Goal: Information Seeking & Learning: Learn about a topic

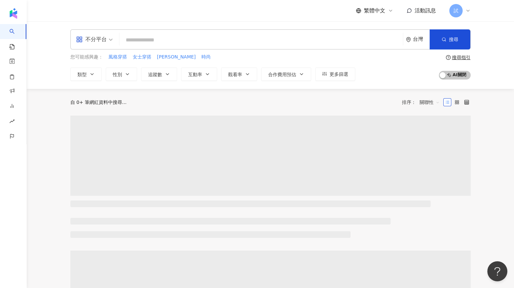
click at [461, 12] on span "試" at bounding box center [455, 10] width 13 height 13
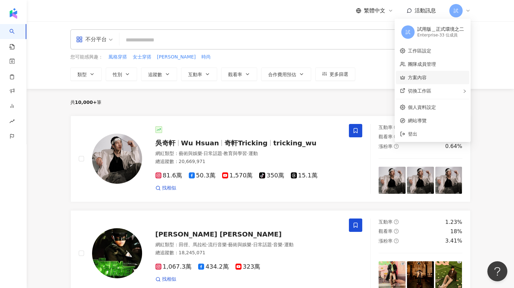
click at [427, 77] on link "方案內容" at bounding box center [417, 77] width 19 height 5
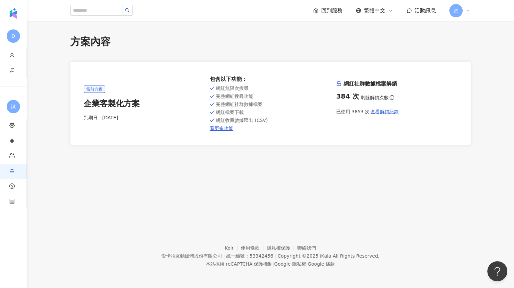
click at [451, 16] on div "試" at bounding box center [459, 10] width 21 height 13
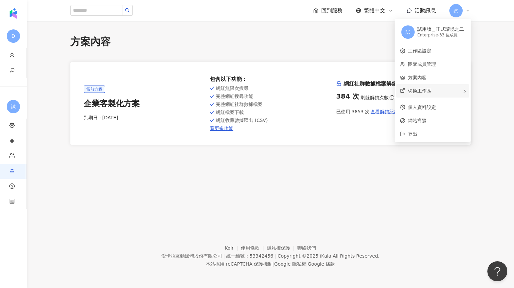
click at [433, 88] on div "切換工作區" at bounding box center [432, 90] width 73 height 13
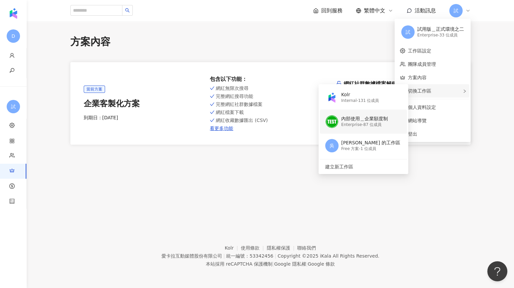
click at [382, 123] on div "Enterprise - 87 位成員" at bounding box center [364, 125] width 47 height 6
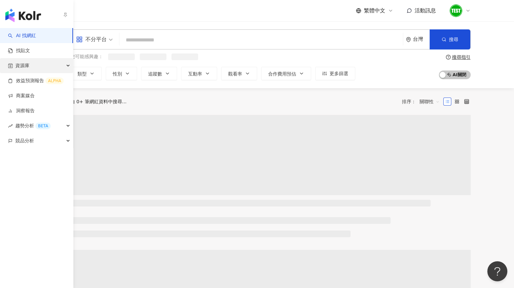
click at [38, 68] on div "資源庫" at bounding box center [36, 65] width 73 height 15
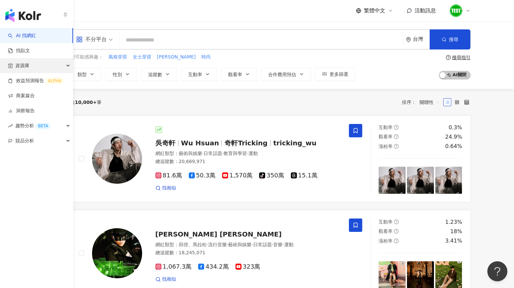
click at [30, 70] on div "資源庫" at bounding box center [36, 65] width 73 height 15
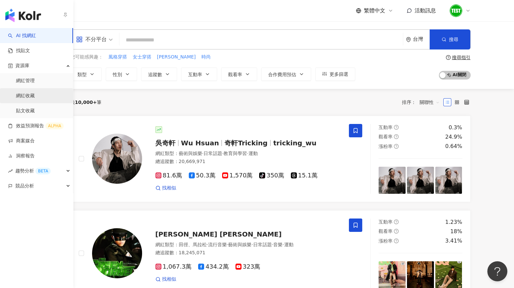
click at [35, 99] on link "網紅收藏" at bounding box center [25, 95] width 19 height 7
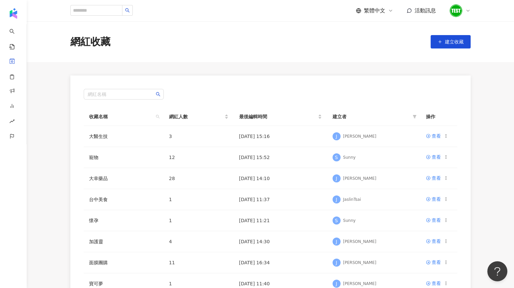
click at [457, 10] on img at bounding box center [456, 10] width 13 height 13
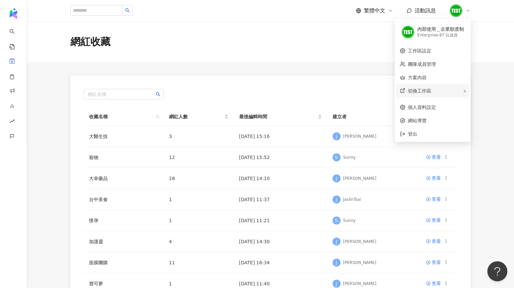
click at [429, 93] on div "切換工作區" at bounding box center [432, 90] width 73 height 13
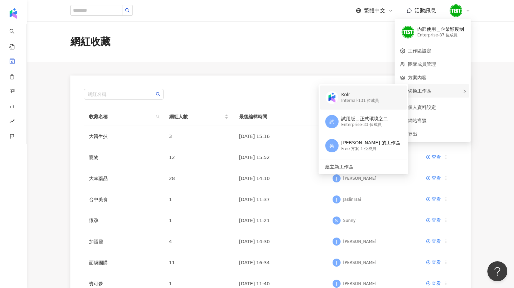
click at [371, 104] on div "Kolr Internal - 131 位成員" at bounding box center [360, 97] width 38 height 13
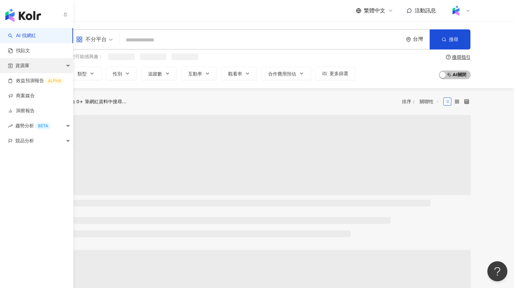
click at [19, 69] on span "資源庫" at bounding box center [22, 65] width 14 height 15
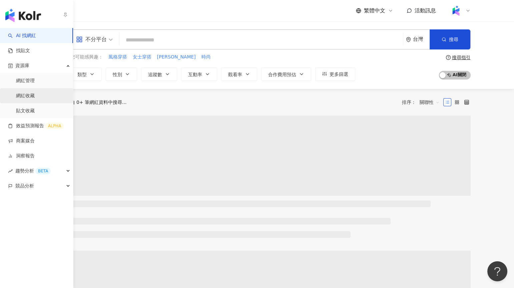
click at [24, 93] on link "網紅收藏" at bounding box center [25, 95] width 19 height 7
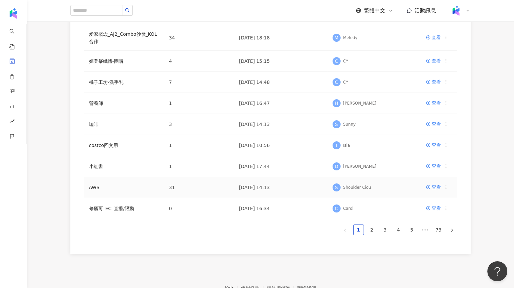
scroll to position [124, 0]
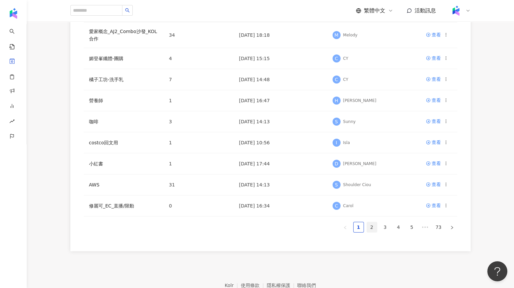
click at [373, 227] on link "2" at bounding box center [372, 227] width 10 height 10
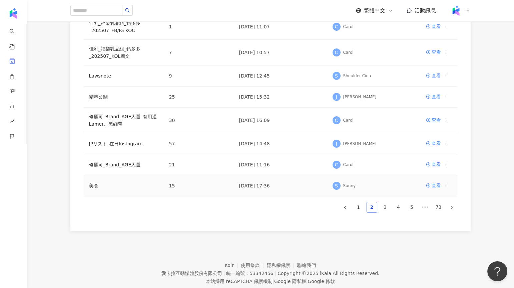
scroll to position [175, 0]
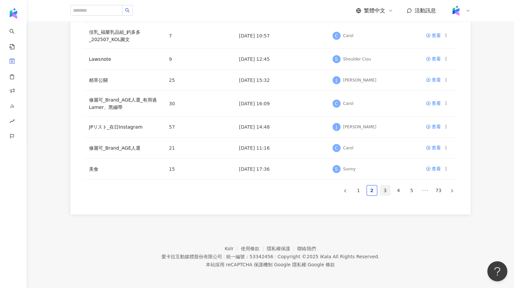
click at [386, 189] on link "3" at bounding box center [385, 190] width 10 height 10
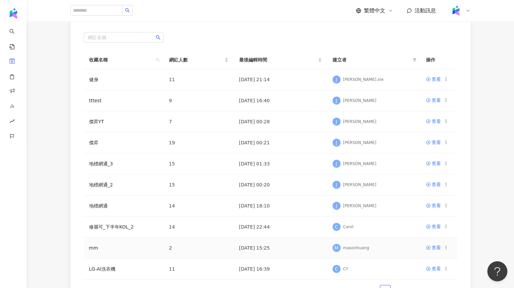
scroll to position [140, 0]
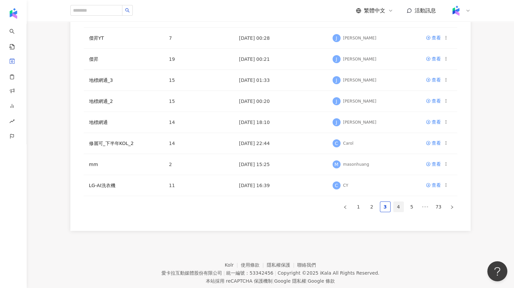
click at [399, 210] on link "4" at bounding box center [399, 206] width 10 height 10
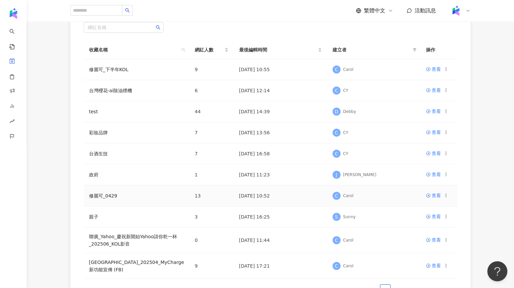
scroll to position [65, 0]
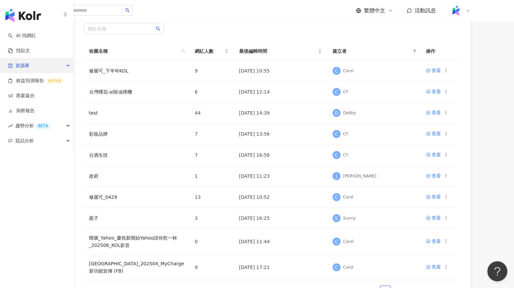
click at [25, 61] on span "資源庫" at bounding box center [22, 65] width 14 height 15
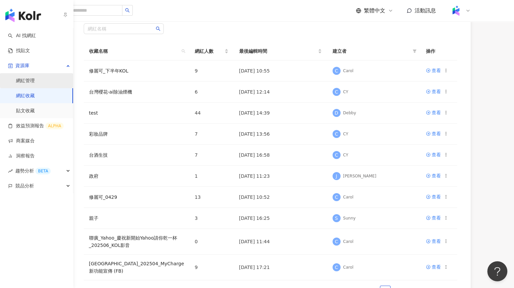
click at [29, 78] on link "網紅管理" at bounding box center [25, 80] width 19 height 7
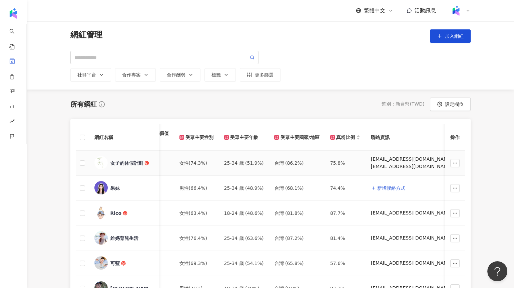
scroll to position [0, 211]
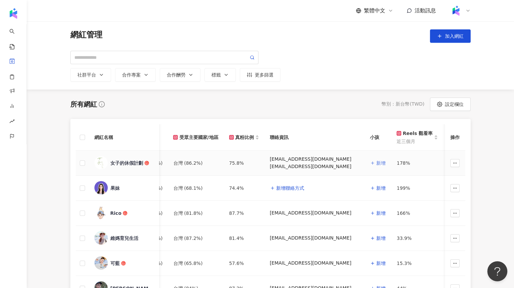
click at [376, 163] on span "新增" at bounding box center [380, 162] width 9 height 5
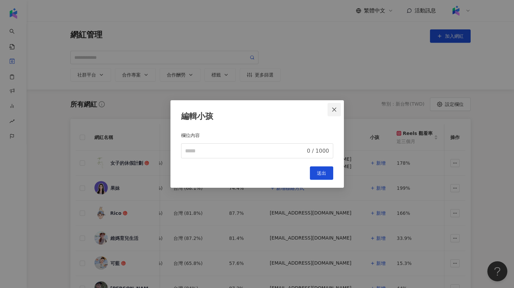
click at [336, 107] on icon "close" at bounding box center [334, 109] width 5 height 5
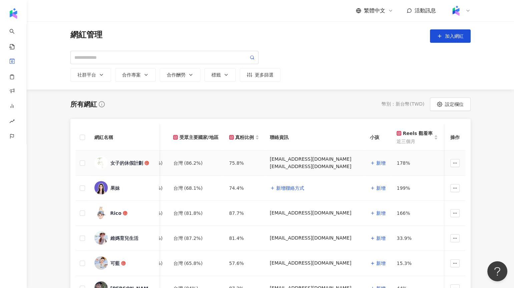
click at [449, 163] on button "新增" at bounding box center [457, 162] width 16 height 13
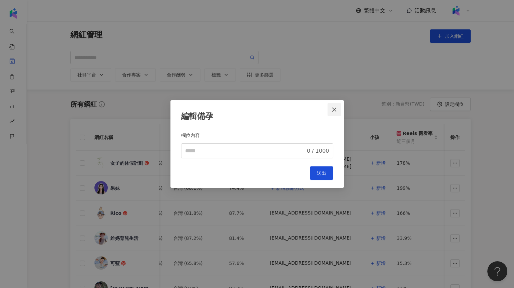
click at [336, 108] on icon "close" at bounding box center [334, 109] width 5 height 5
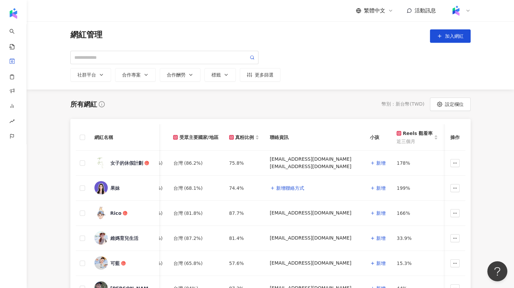
click at [458, 12] on img at bounding box center [456, 10] width 13 height 13
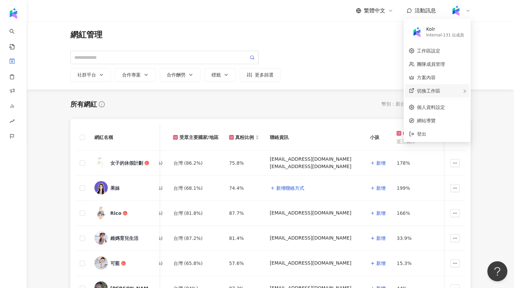
click at [438, 93] on div "切換工作區" at bounding box center [437, 90] width 64 height 13
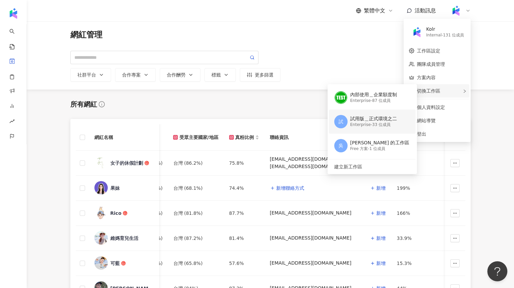
click at [388, 121] on div "試用版＿正式環境之二" at bounding box center [373, 118] width 47 height 7
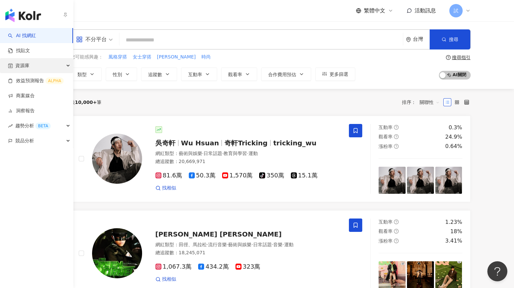
click at [30, 67] on div "資源庫" at bounding box center [36, 65] width 73 height 15
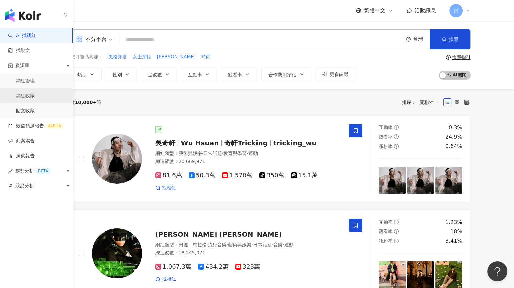
click at [29, 95] on link "網紅收藏" at bounding box center [25, 95] width 19 height 7
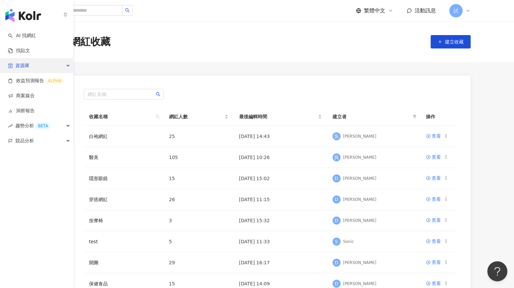
click at [21, 65] on span "資源庫" at bounding box center [22, 65] width 14 height 15
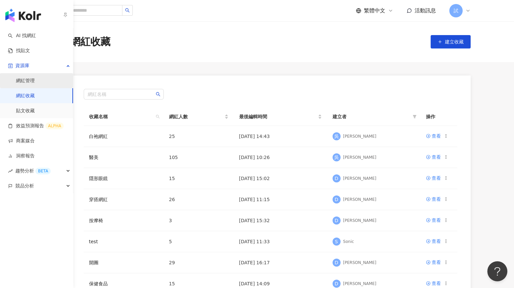
click at [23, 79] on link "網紅管理" at bounding box center [25, 80] width 19 height 7
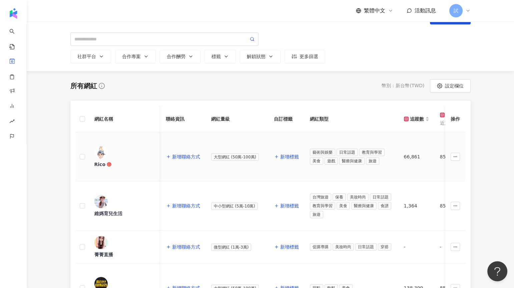
scroll to position [17, 0]
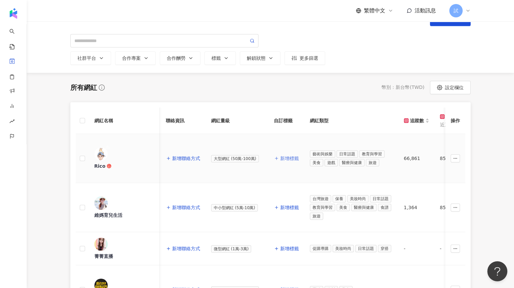
click at [280, 151] on button "新增標籤" at bounding box center [286, 157] width 25 height 13
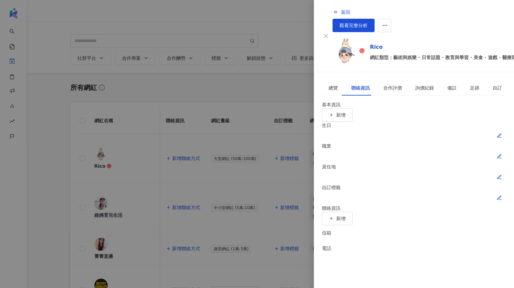
click at [250, 99] on div at bounding box center [257, 144] width 514 height 288
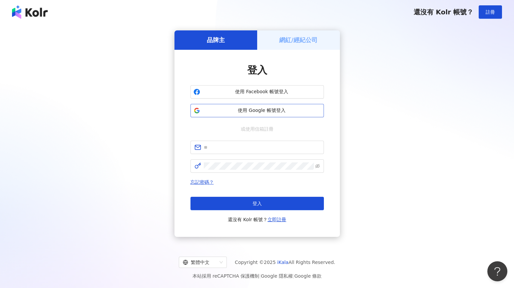
click at [290, 106] on button "使用 Google 帳號登入" at bounding box center [256, 110] width 133 height 13
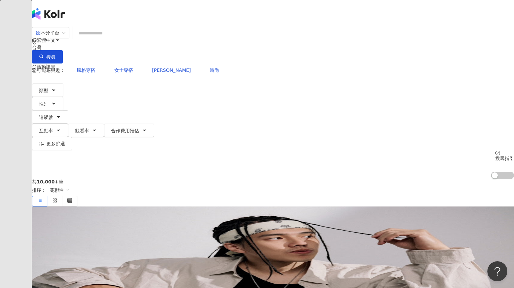
click at [129, 39] on input "search" at bounding box center [102, 33] width 54 height 13
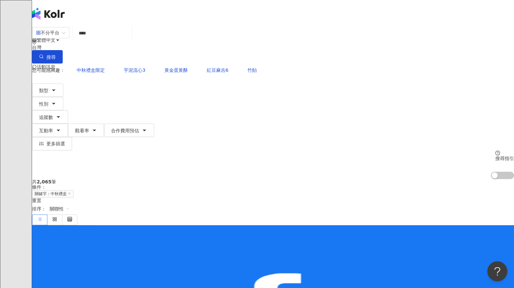
click at [129, 39] on input "****" at bounding box center [102, 33] width 54 height 13
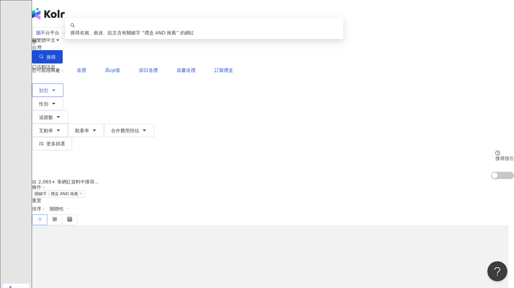
type input "*********"
click at [48, 88] on span "類型" at bounding box center [43, 90] width 9 height 5
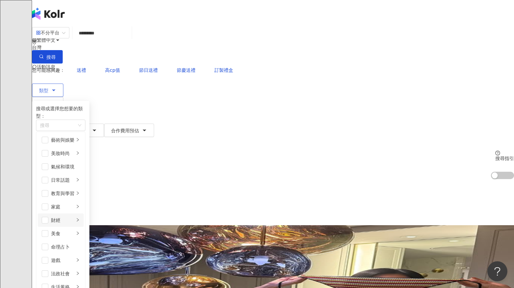
scroll to position [57, 0]
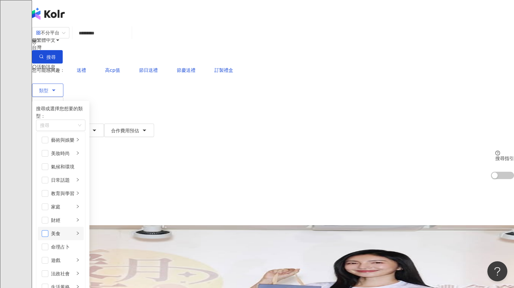
click at [48, 230] on span "button" at bounding box center [45, 233] width 7 height 7
click at [74, 229] on div "美食" at bounding box center [62, 232] width 23 height 7
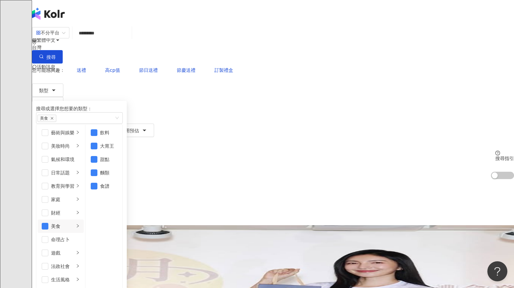
click at [280, 179] on div "共 5,108 筆 條件 ： 關鍵字：禮盒 AND 推薦 重置 排序： 關聯性" at bounding box center [273, 202] width 482 height 46
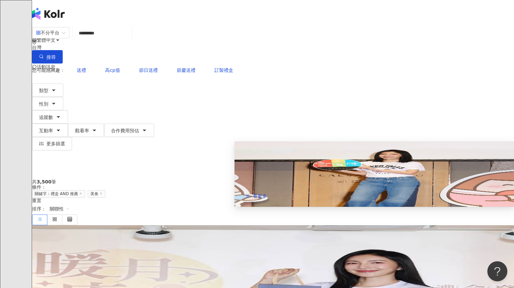
click at [253, 158] on img at bounding box center [374, 173] width 280 height 65
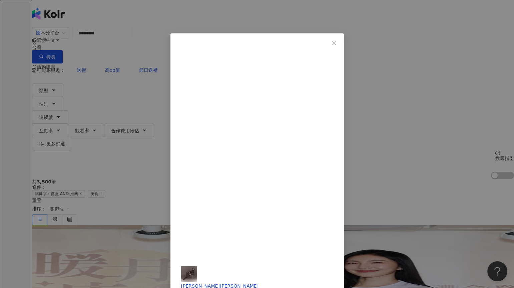
click at [427, 91] on div "楊謹華 Cheryl 2024/12/5 想好春節的禮盒了～嗎？🤓 真心推薦🫶🏻 @downbabytw @abrazo.shop #做公益送禮盒 #唐氏症基…" at bounding box center [257, 144] width 514 height 288
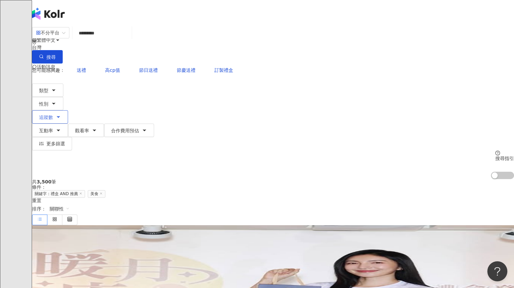
click at [53, 114] on span "追蹤數" at bounding box center [46, 116] width 14 height 5
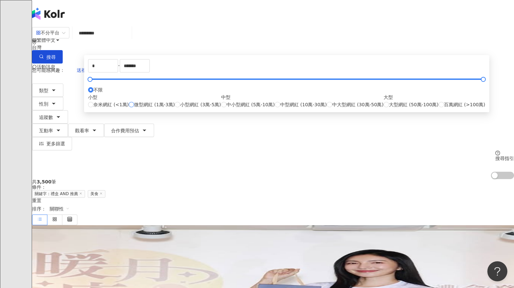
click at [166, 108] on span "微型網紅 (1萬-3萬)" at bounding box center [154, 104] width 41 height 7
type input "*****"
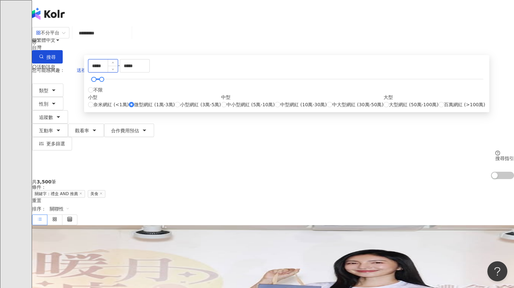
click at [118, 72] on input "*****" at bounding box center [102, 65] width 29 height 13
click at [187, 108] on span "小型網紅 (3萬-5萬)" at bounding box center [200, 104] width 41 height 7
type input "*****"
click at [118, 72] on input "*****" at bounding box center [102, 65] width 29 height 13
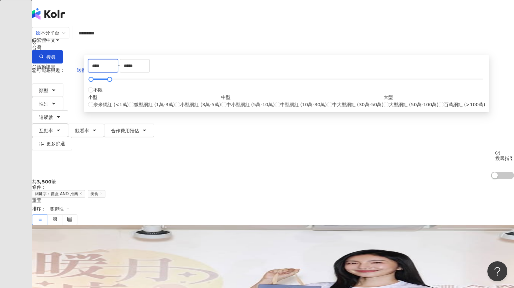
type input "****"
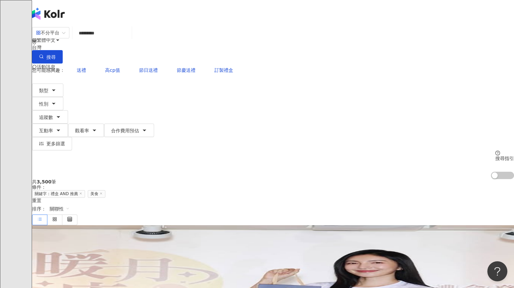
click at [350, 179] on div "共 3,500 筆 條件 ： 關鍵字：禮盒 AND 推薦 美食 重置 排序： 關聯性" at bounding box center [273, 202] width 482 height 46
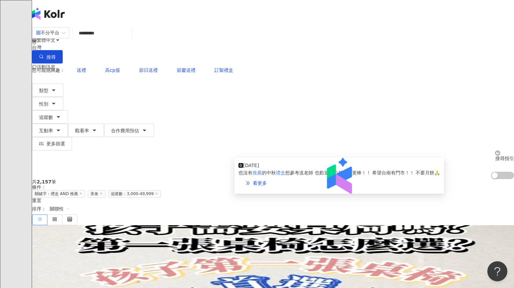
click at [252, 181] on img at bounding box center [338, 175] width 209 height 36
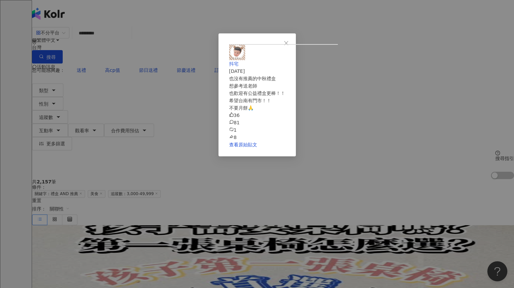
click at [414, 82] on div "抖宅 2025/8/5 也沒有推薦的中秋禮盒 想參考送老師 也歡迎有公益禮盒更棒！！ 希望台南有門市！！ 不要月餅🙏 36 81 1 8 查看原始貼文" at bounding box center [257, 144] width 514 height 288
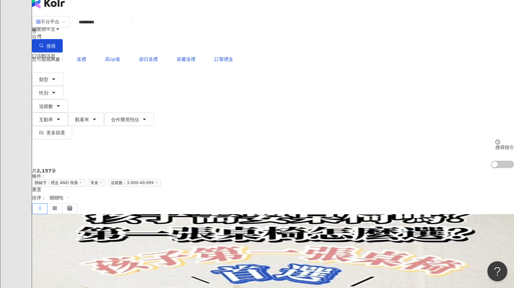
scroll to position [4, 0]
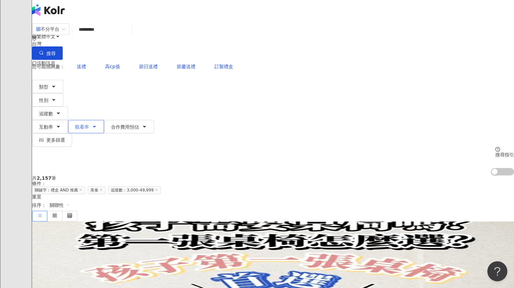
click at [104, 120] on button "觀看率" at bounding box center [86, 126] width 36 height 13
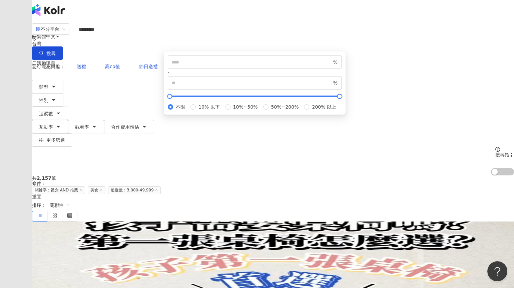
click at [371, 175] on div "共 2,157 筆 條件 ： 關鍵字：禮盒 AND 推薦 美食 追蹤數：3,000-49,999 重置 排序： 關聯性" at bounding box center [273, 198] width 482 height 46
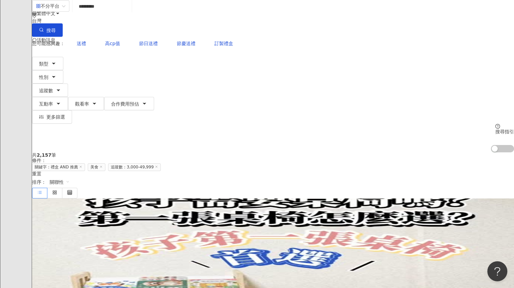
scroll to position [0, 0]
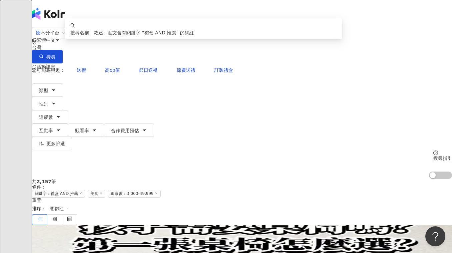
click at [129, 39] on input "*********" at bounding box center [102, 33] width 54 height 13
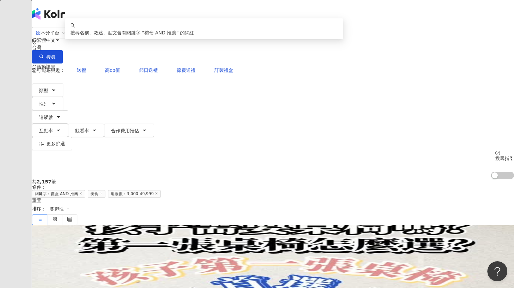
drag, startPoint x: 173, startPoint y: 39, endPoint x: 118, endPoint y: 43, distance: 55.1
click at [118, 43] on div "不分平台 ********* 台灣 搜尋 keyword 搜尋名稱、敘述、貼文含有關鍵字 “ 禮盒 AND 推薦 ” 的網紅" at bounding box center [273, 45] width 482 height 37
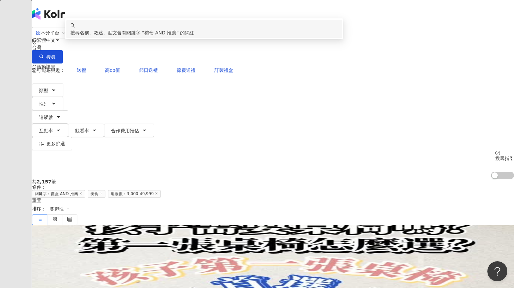
click at [186, 179] on div "共 2,157 筆 條件 ： 關鍵字：禮盒 AND 推薦 美食 追蹤數：3,000-49,999 重置 排序： 關聯性" at bounding box center [273, 202] width 482 height 46
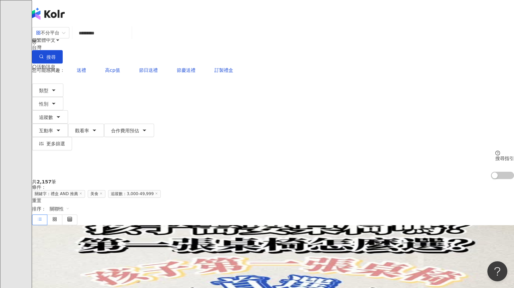
click at [82, 191] on icon at bounding box center [80, 192] width 3 height 3
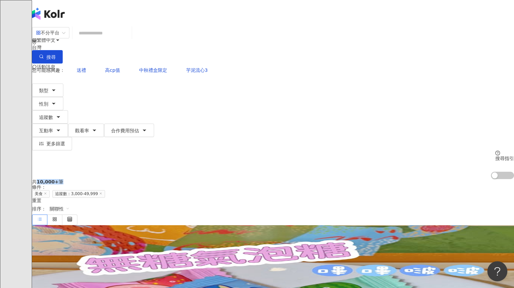
drag, startPoint x: 76, startPoint y: 103, endPoint x: 96, endPoint y: 102, distance: 19.7
click at [96, 179] on div "共 10,000+ 筆" at bounding box center [273, 181] width 482 height 5
click at [129, 39] on input "search" at bounding box center [102, 33] width 54 height 13
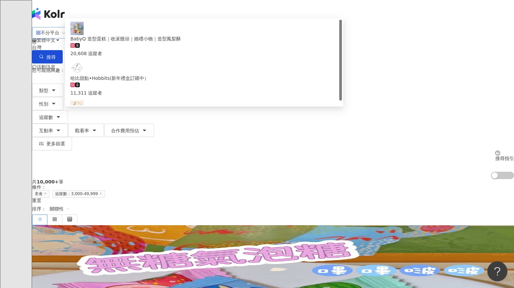
drag, startPoint x: 136, startPoint y: 40, endPoint x: 109, endPoint y: 40, distance: 27.0
click at [109, 40] on div "不分平台 ********* 台灣 搜尋 0dfb4216-778f-4e6c-932a-d058fe44cc3a BabyQ 造型蛋糕｜收涎饅頭｜婚禮小物｜…" at bounding box center [273, 45] width 482 height 37
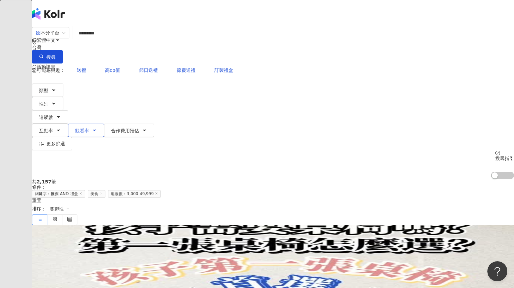
type input "*********"
click at [104, 123] on button "觀看率" at bounding box center [86, 129] width 36 height 13
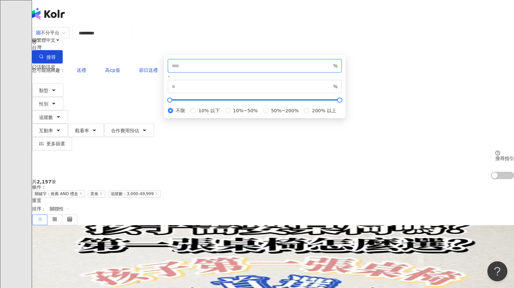
click at [246, 69] on input "number" at bounding box center [252, 65] width 160 height 7
click at [381, 179] on div "共 2,157 筆 條件 ： 關鍵字：推薦 AND 禮盒 美食 追蹤數：3,000-49,999 重置 排序： 關聯性" at bounding box center [273, 202] width 482 height 46
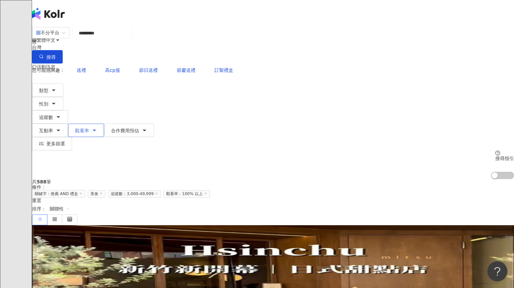
click at [104, 123] on button "觀看率" at bounding box center [86, 129] width 36 height 13
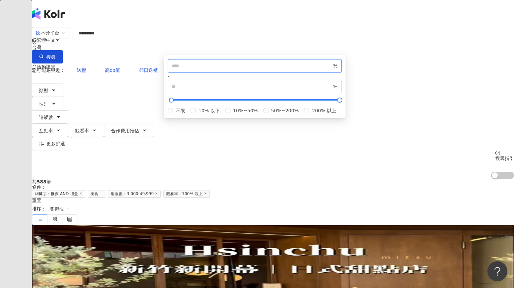
click at [236, 69] on input "***" at bounding box center [252, 65] width 160 height 7
type input "***"
click at [382, 179] on div "共 588 筆 條件 ： 關鍵字：推薦 AND 禮盒 美食 追蹤數：3,000-49,999 觀看率：100% 以上 重置 排序： 關聯性" at bounding box center [273, 202] width 482 height 46
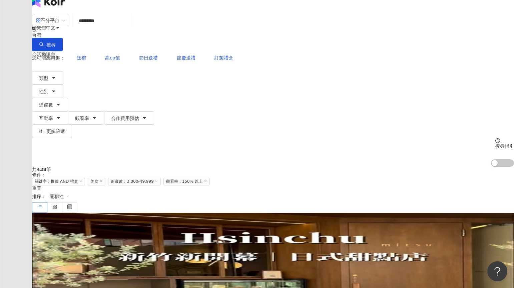
scroll to position [8, 0]
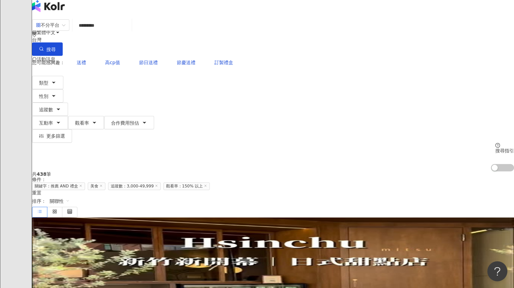
click at [70, 195] on span "關聯性" at bounding box center [60, 200] width 20 height 11
click at [431, 164] on div "關鍵字" at bounding box center [429, 164] width 17 height 7
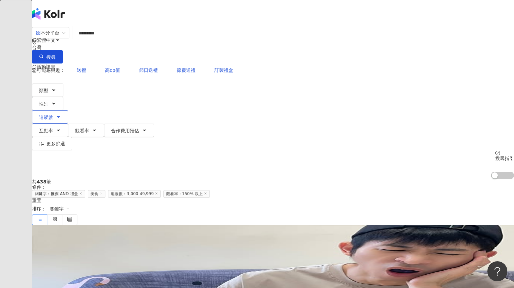
click at [68, 110] on button "追蹤數" at bounding box center [50, 116] width 36 height 13
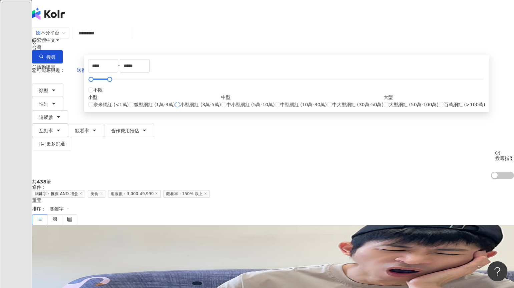
click at [192, 108] on span "小型網紅 (3萬-5萬)" at bounding box center [200, 104] width 41 height 7
type input "*"
drag, startPoint x: 154, startPoint y: 117, endPoint x: 142, endPoint y: 116, distance: 11.7
click at [142, 112] on div "* - ***** 不限 小型 奈米網紅 (<1萬) 微型網紅 (1萬-3萬) 小型網紅 (3萬-5萬) 中型 中小型網紅 (5萬-10萬) 中型網紅 (10…" at bounding box center [286, 83] width 405 height 57
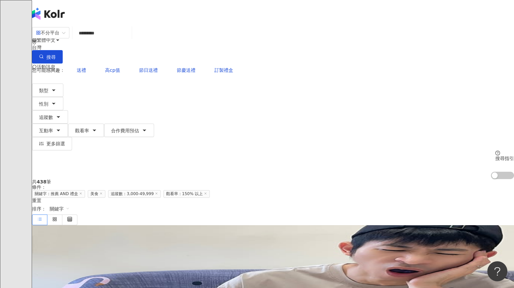
click at [131, 179] on div "共 438 筆 條件 ： 關鍵字：推薦 AND 禮盒 美食 追蹤數：3,000-49,999 觀看率：150% 以上 重置 排序： 關鍵字" at bounding box center [273, 202] width 482 height 46
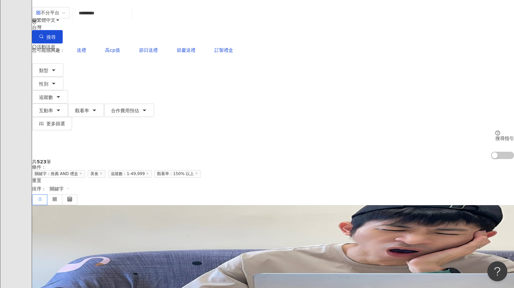
scroll to position [18, 0]
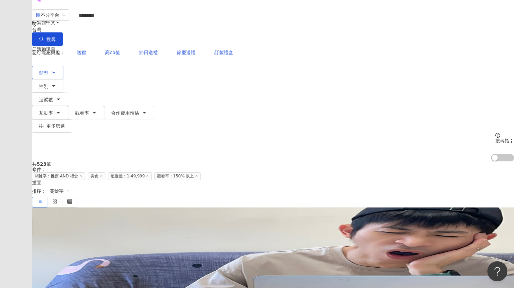
click at [63, 66] on button "類型" at bounding box center [47, 72] width 31 height 13
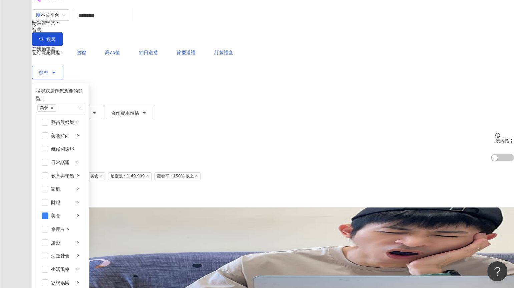
scroll to position [201, 0]
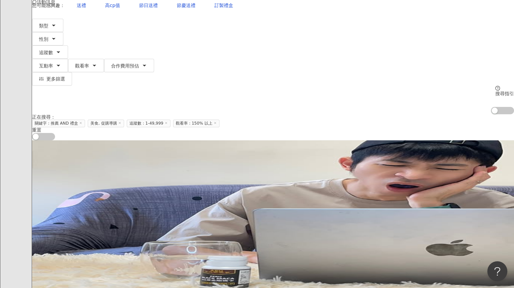
scroll to position [24, 0]
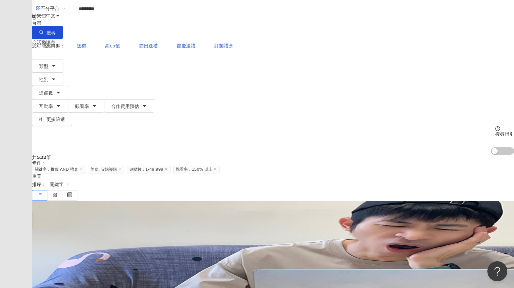
click at [192, 250] on div "Ryan Lin jr76326" at bounding box center [273, 252] width 482 height 5
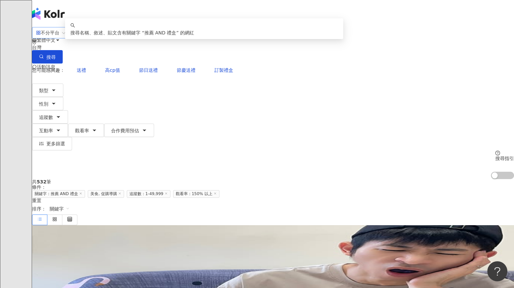
drag, startPoint x: 172, startPoint y: 38, endPoint x: 113, endPoint y: 39, distance: 59.0
click at [113, 39] on div "不分平台 ********* 台灣 搜尋 keyword 搜尋名稱、敘述、貼文含有關鍵字 “ 推薦 AND 禮盒 ” 的網紅" at bounding box center [273, 45] width 482 height 37
click at [124, 39] on input "*********" at bounding box center [102, 33] width 54 height 13
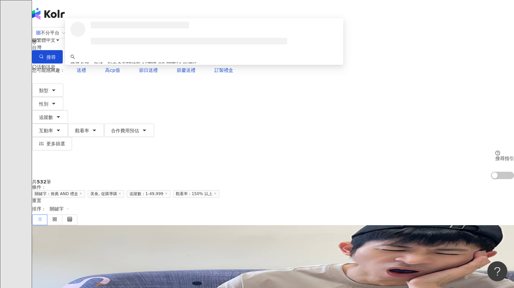
click at [129, 38] on input "**********" at bounding box center [102, 33] width 54 height 13
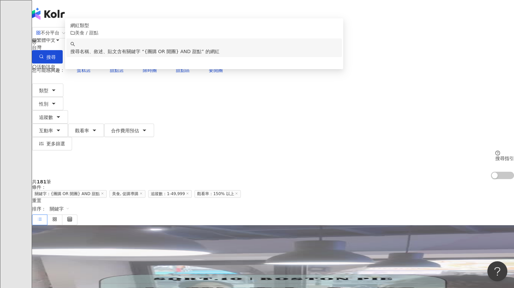
type input "**********"
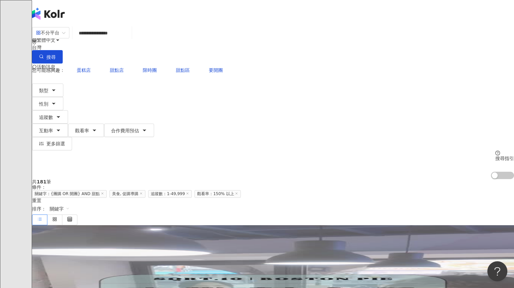
click at [143, 191] on icon at bounding box center [140, 192] width 3 height 3
click at [150, 191] on icon at bounding box center [148, 192] width 3 height 3
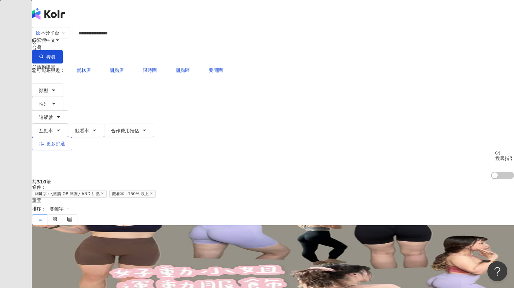
click at [65, 141] on span "更多篩選" at bounding box center [55, 143] width 19 height 5
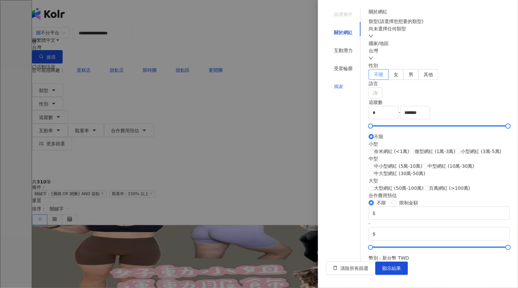
click at [339, 80] on div "獨家" at bounding box center [343, 86] width 35 height 13
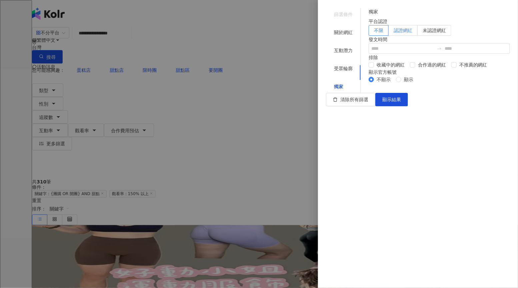
click at [413, 33] on span "認證網紅" at bounding box center [403, 30] width 19 height 5
click at [401, 102] on span "顯示結果" at bounding box center [392, 99] width 19 height 5
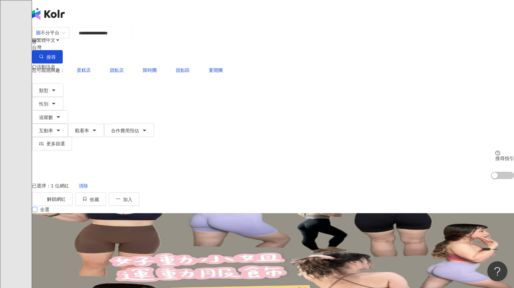
click at [52, 205] on span "全選" at bounding box center [44, 208] width 15 height 7
click at [132, 196] on span "加入" at bounding box center [127, 198] width 9 height 5
click at [442, 122] on span "加入商案媒合" at bounding box center [443, 123] width 28 height 5
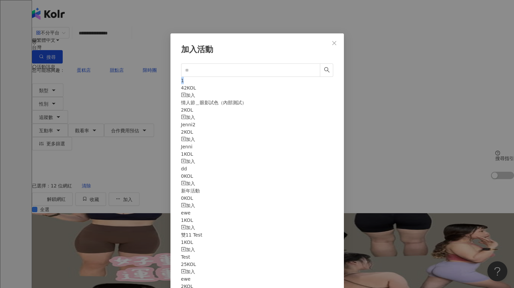
drag, startPoint x: 177, startPoint y: 88, endPoint x: 204, endPoint y: 87, distance: 27.0
click at [204, 87] on div "加入活動 1 42 KOL 加入 情人節＿眼影試色（內部測試） 2 KOL 加入 Jenni2 2 KOL 加入 Jenni 1 KOL 加入 dd 0 KO…" at bounding box center [256, 176] width 173 height 287
click at [331, 43] on span "Close" at bounding box center [334, 42] width 13 height 5
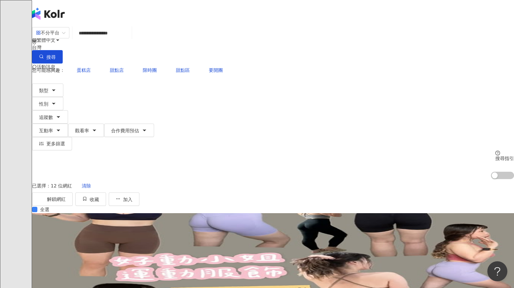
click at [202, 274] on div "總追蹤數 ： 53,480" at bounding box center [273, 276] width 482 height 5
click at [106, 192] on button "收藏" at bounding box center [90, 198] width 31 height 13
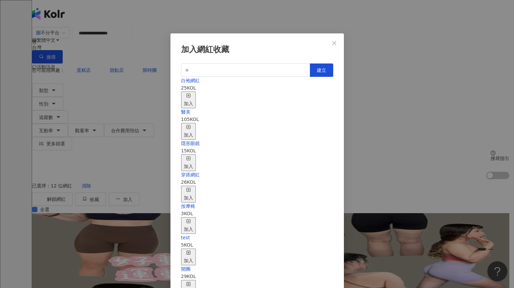
scroll to position [145, 0]
click at [193, 281] on div "加入" at bounding box center [188, 288] width 9 height 15
click at [54, 94] on div "加入網紅收藏 建立 白袍網紅 25 KOL 加入 醫美 105 KOL 加入 隱形眼鏡 15 KOL 加入 穿搭網紅 26 KOL 加入 按摩椅 3 KOL …" at bounding box center [257, 144] width 514 height 288
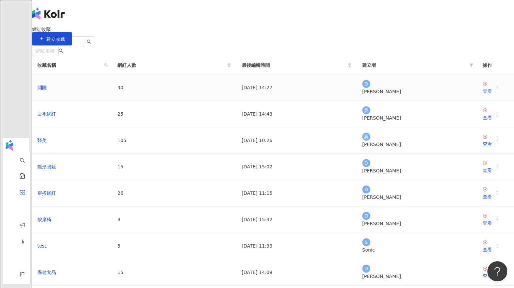
click at [483, 95] on div "查看" at bounding box center [487, 90] width 9 height 7
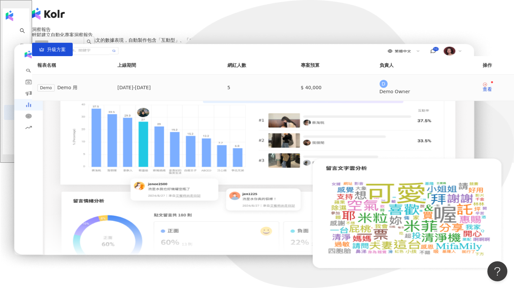
click at [107, 91] on div "Demo Demo 用" at bounding box center [71, 88] width 69 height 8
click at [477, 101] on td "查看" at bounding box center [495, 87] width 37 height 26
click at [483, 91] on div "查看" at bounding box center [487, 89] width 9 height 5
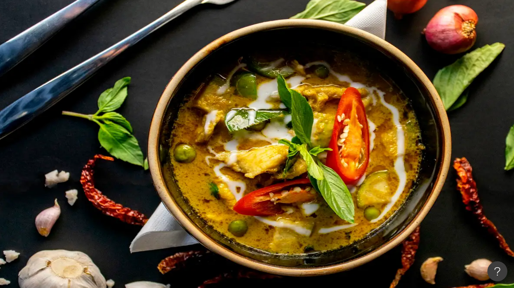
click at [117, 67] on div "內容設定" at bounding box center [107, 63] width 19 height 7
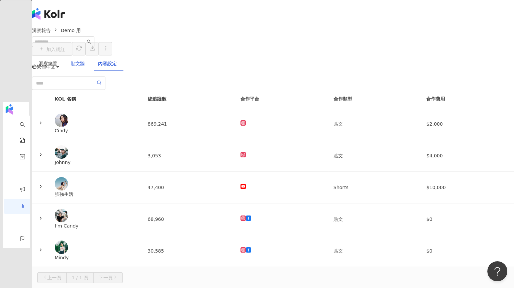
click at [85, 67] on div "貼文牆" at bounding box center [78, 63] width 14 height 7
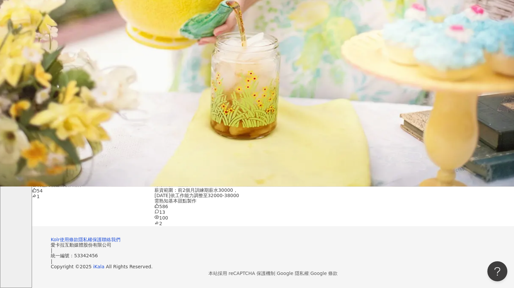
scroll to position [25, 0]
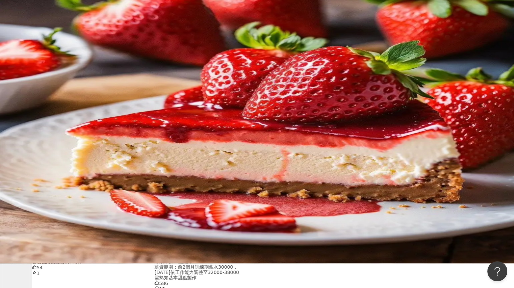
click at [57, 42] on div "洞察總覽" at bounding box center [48, 38] width 19 height 7
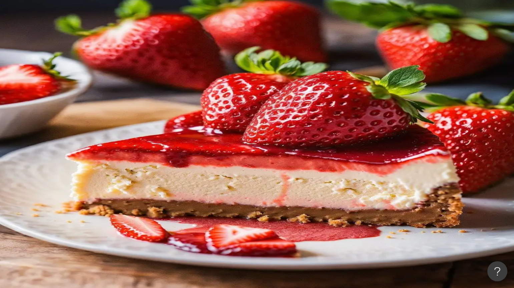
click at [57, 67] on div "洞察總覽" at bounding box center [48, 63] width 19 height 7
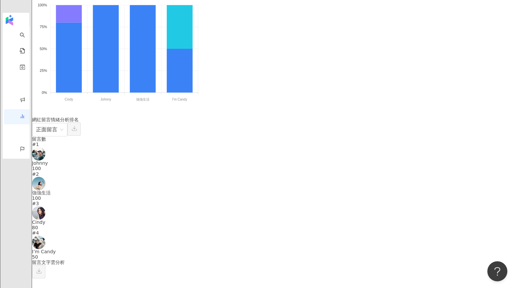
scroll to position [1727, 0]
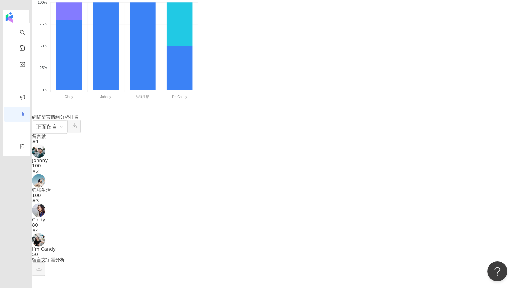
drag, startPoint x: 226, startPoint y: 197, endPoint x: 272, endPoint y: 198, distance: 45.0
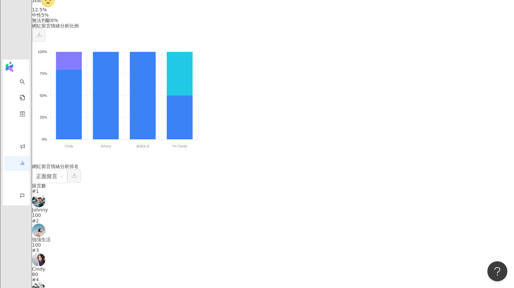
scroll to position [1673, 0]
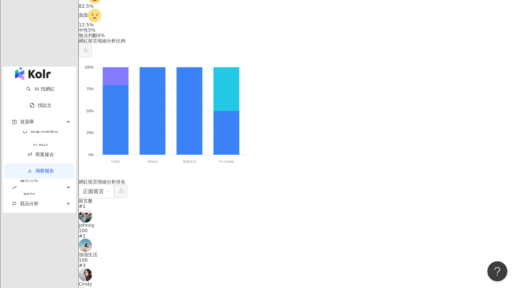
click at [27, 168] on link "洞察報告" at bounding box center [40, 170] width 27 height 5
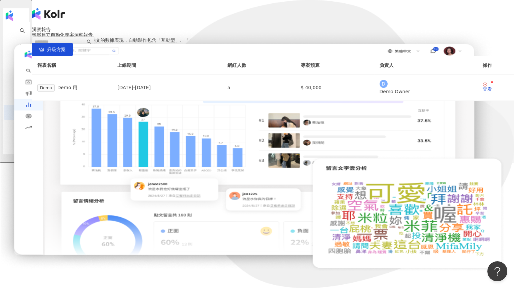
click at [45, 114] on span "試" at bounding box center [38, 120] width 13 height 13
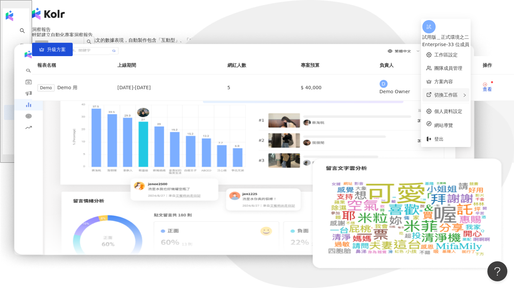
click at [437, 94] on div "切換工作區" at bounding box center [445, 94] width 47 height 13
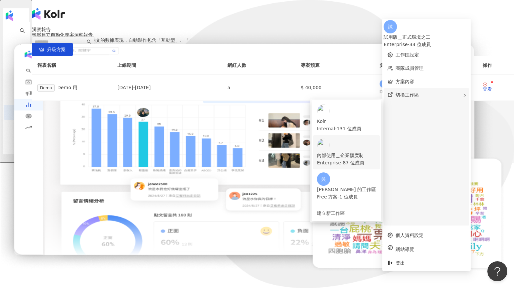
click at [374, 159] on div "Enterprise - 87 位成員" at bounding box center [346, 162] width 59 height 7
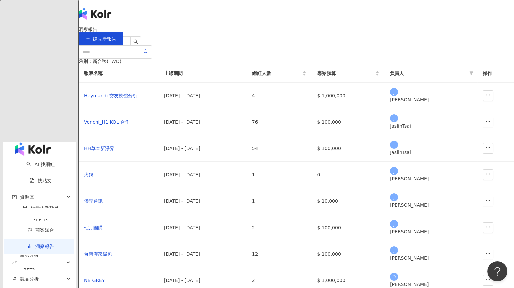
click at [27, 243] on link "洞察報告" at bounding box center [40, 245] width 27 height 5
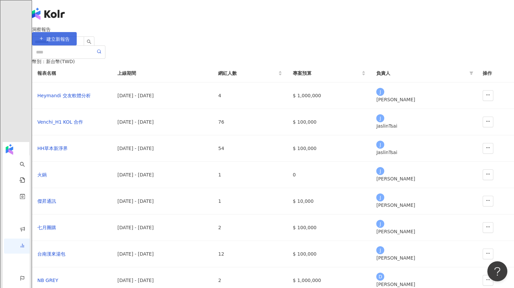
click at [77, 40] on button "建立新報告" at bounding box center [54, 38] width 45 height 13
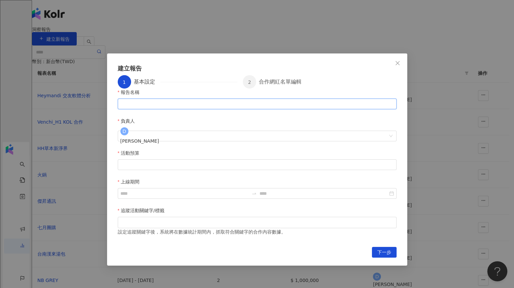
click at [198, 109] on input "報告名稱" at bounding box center [257, 103] width 279 height 11
type input "****"
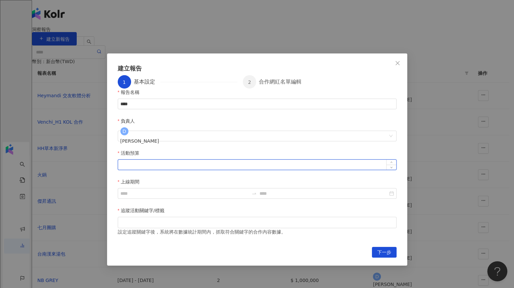
click at [172, 159] on input "活動預算" at bounding box center [257, 164] width 278 height 10
type input "*"
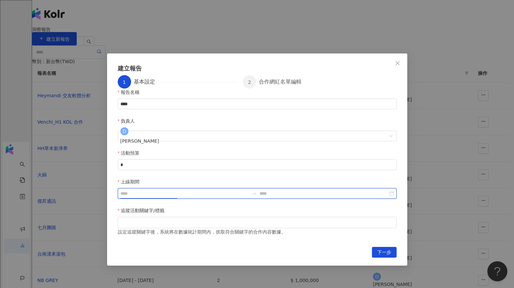
click at [249, 189] on input "上線期間" at bounding box center [184, 192] width 128 height 7
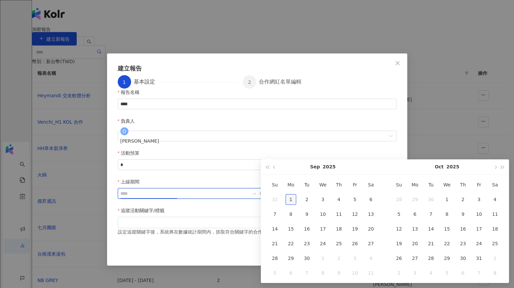
type input "**********"
click at [290, 197] on div "1" at bounding box center [291, 199] width 11 height 11
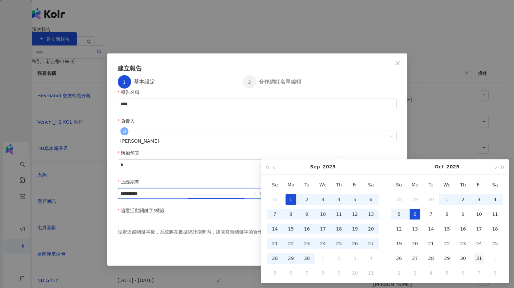
type input "**********"
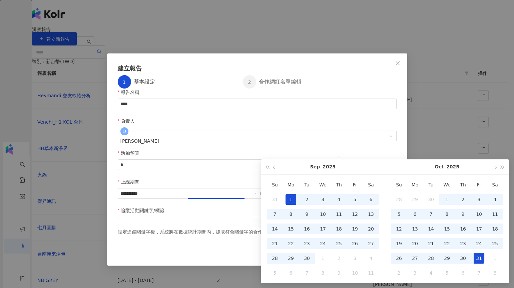
click at [477, 259] on div "31" at bounding box center [479, 257] width 11 height 11
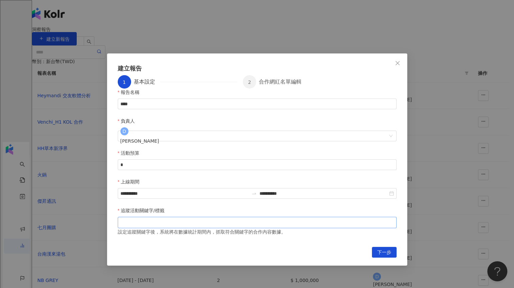
click at [226, 220] on div at bounding box center [257, 222] width 276 height 5
type input "****"
click at [390, 247] on span "下一步" at bounding box center [384, 252] width 14 height 11
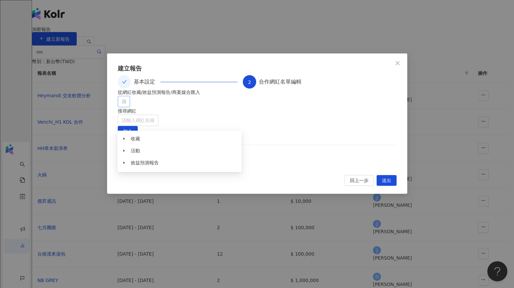
click at [122, 104] on div at bounding box center [120, 101] width 3 height 5
click at [135, 139] on span "收藏" at bounding box center [135, 138] width 9 height 5
click at [125, 140] on span at bounding box center [124, 138] width 11 height 11
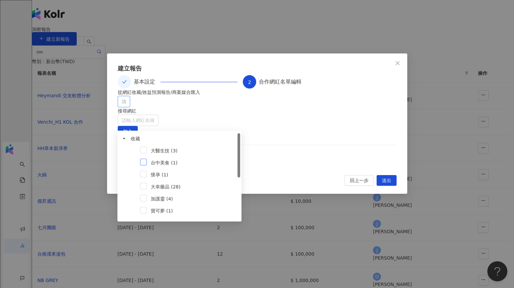
click at [145, 162] on span at bounding box center [143, 161] width 7 height 7
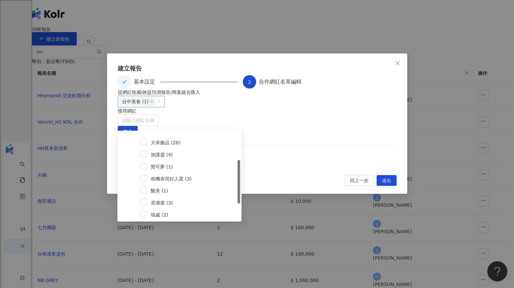
scroll to position [56, 0]
click at [146, 189] on span at bounding box center [143, 189] width 7 height 7
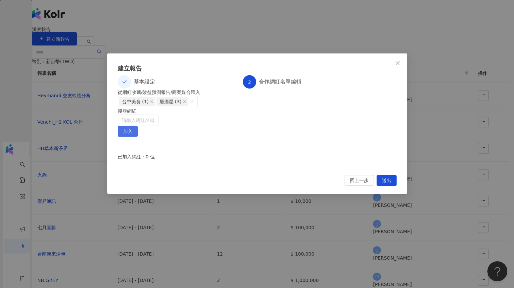
click at [138, 126] on button "加入" at bounding box center [128, 131] width 20 height 11
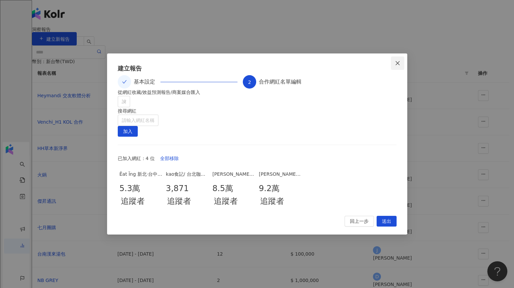
click at [401, 64] on span "Close" at bounding box center [397, 62] width 13 height 5
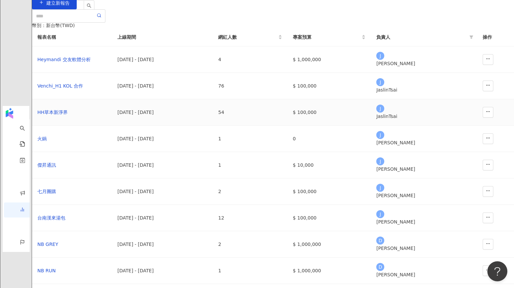
scroll to position [45, 0]
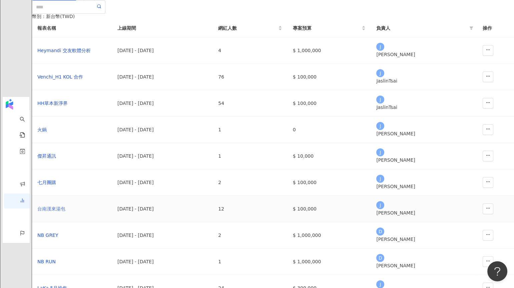
click at [107, 212] on div "台南漢來湯包" at bounding box center [71, 208] width 69 height 7
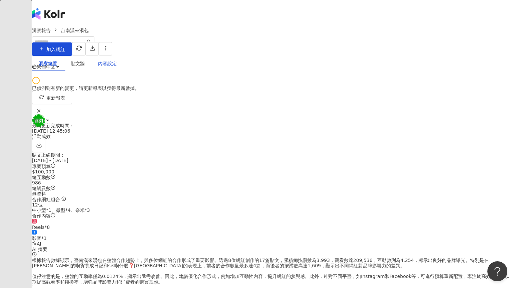
click at [117, 67] on div "內容設定" at bounding box center [107, 63] width 19 height 7
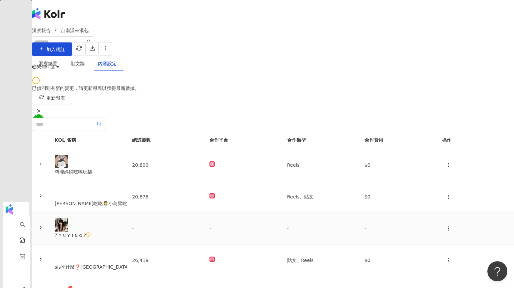
scroll to position [66, 0]
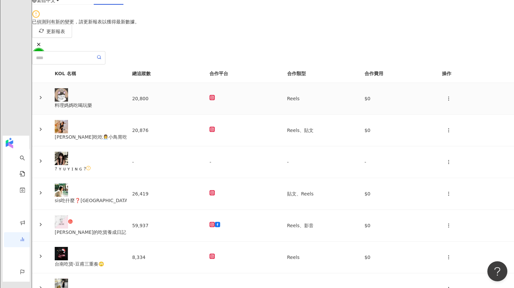
click at [43, 100] on icon at bounding box center [40, 97] width 5 height 5
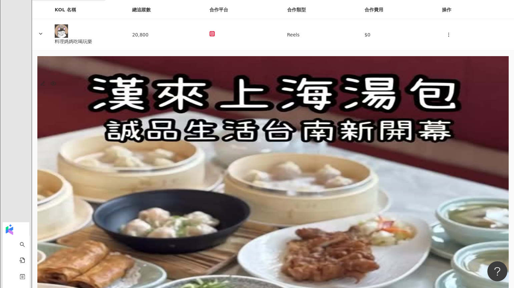
scroll to position [136, 0]
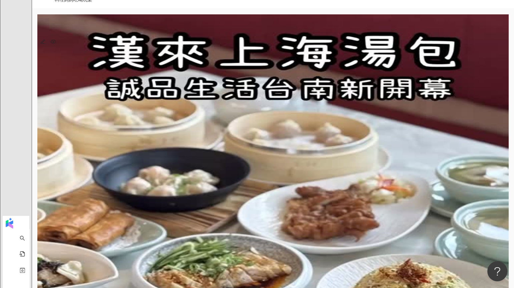
scroll to position [179, 0]
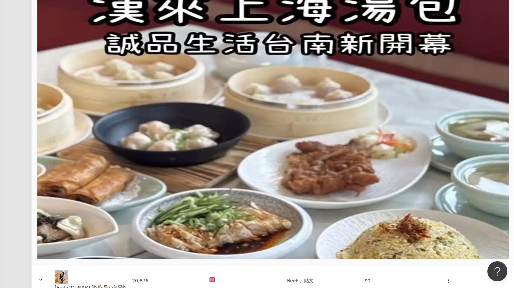
scroll to position [207, 0]
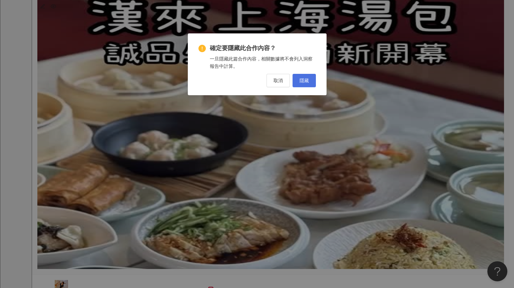
click at [303, 79] on span "隱藏" at bounding box center [304, 80] width 9 height 5
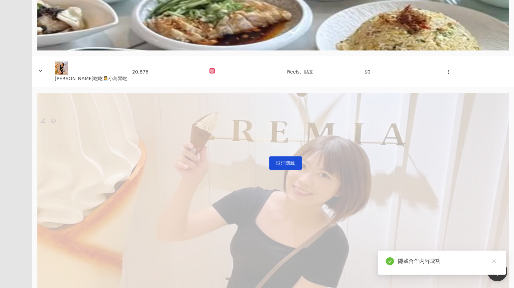
scroll to position [484, 0]
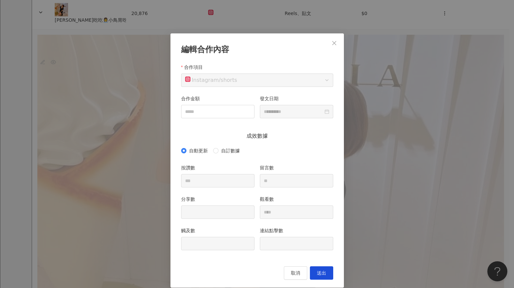
click at [359, 130] on div "**********" at bounding box center [257, 144] width 514 height 288
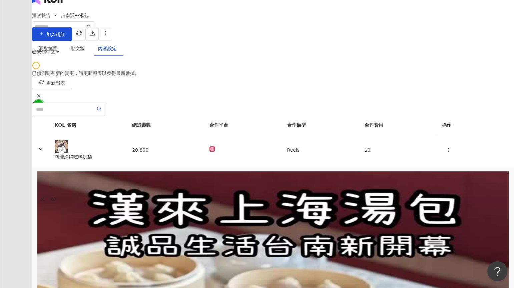
scroll to position [0, 0]
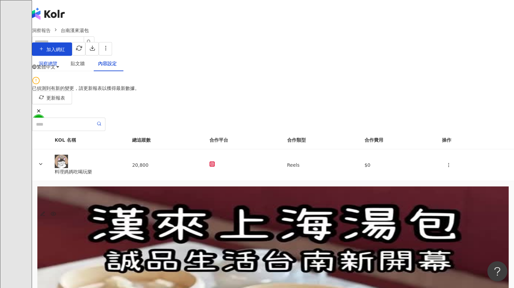
click at [57, 67] on div "洞察總覽" at bounding box center [48, 63] width 19 height 7
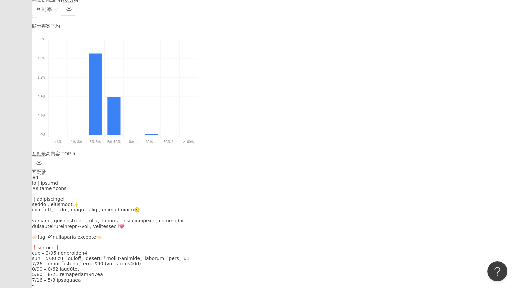
scroll to position [1702, 0]
drag, startPoint x: 230, startPoint y: 129, endPoint x: 258, endPoint y: 132, distance: 28.5
drag, startPoint x: 227, startPoint y: 211, endPoint x: 262, endPoint y: 211, distance: 34.4
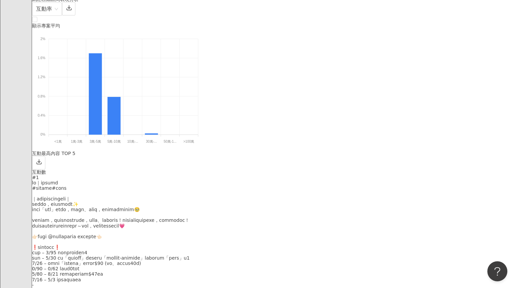
drag, startPoint x: 226, startPoint y: 244, endPoint x: 271, endPoint y: 246, distance: 44.1
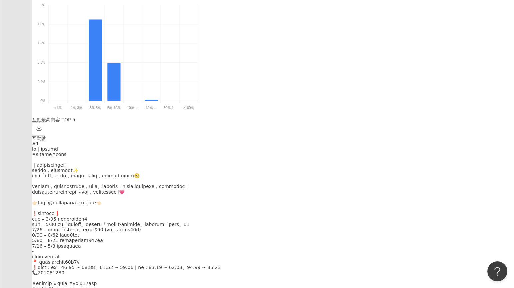
scroll to position [1743, 0]
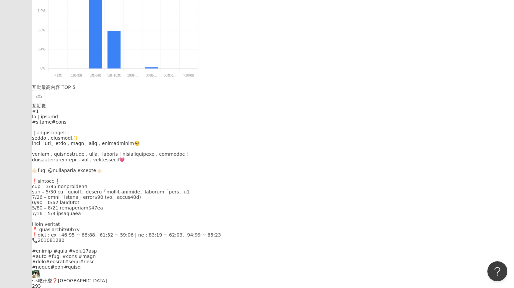
scroll to position [1773, 0]
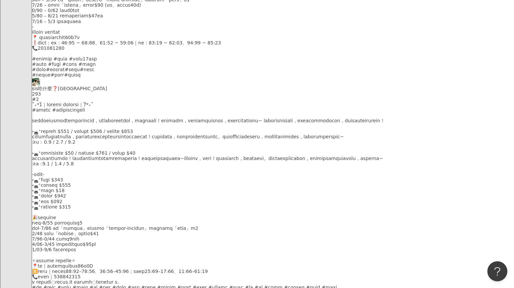
scroll to position [1961, 0]
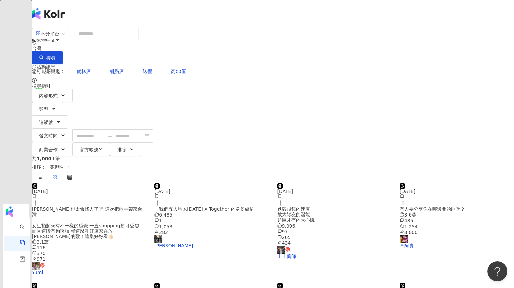
click at [136, 41] on input "search" at bounding box center [105, 34] width 61 height 14
type input "****"
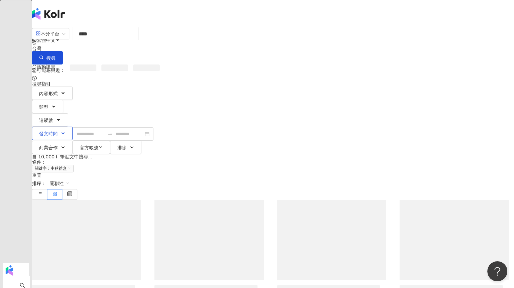
click at [58, 131] on span "發文時間" at bounding box center [48, 133] width 19 height 5
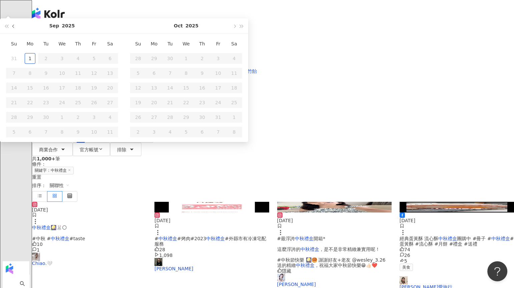
click at [17, 33] on button "button" at bounding box center [13, 25] width 7 height 15
type input "**********"
click at [99, 64] on div "1" at bounding box center [94, 58] width 11 height 11
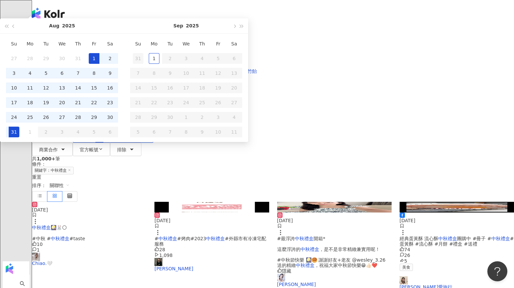
type input "**********"
click at [159, 64] on div "1" at bounding box center [154, 58] width 11 height 11
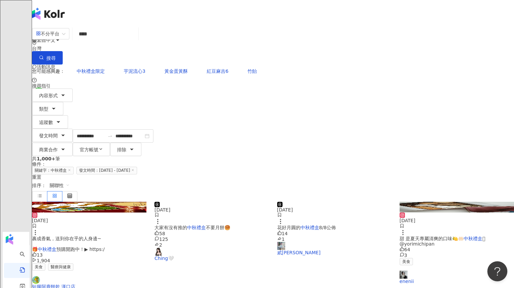
click at [232, 201] on img at bounding box center [211, 201] width 114 height 0
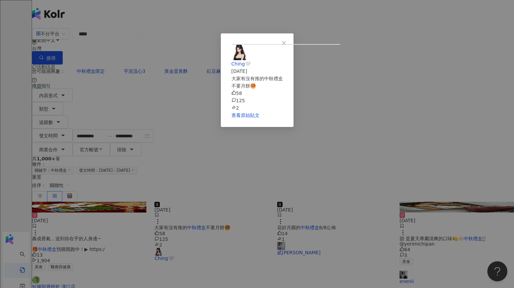
click at [480, 140] on div "Ching🤍 2025/8/14 大家有沒有推的中秋禮盒 不要月餅🥮 58 125 2 查看原始貼文" at bounding box center [257, 144] width 514 height 288
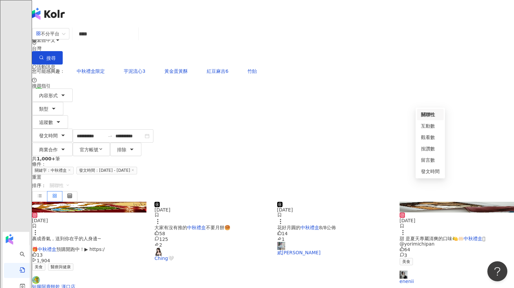
click at [70, 180] on span "關聯性" at bounding box center [60, 185] width 20 height 11
click at [426, 125] on div "互動數" at bounding box center [430, 125] width 19 height 7
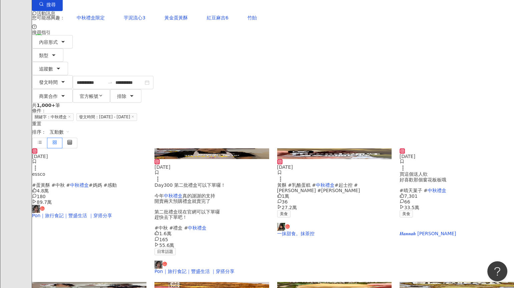
scroll to position [55, 0]
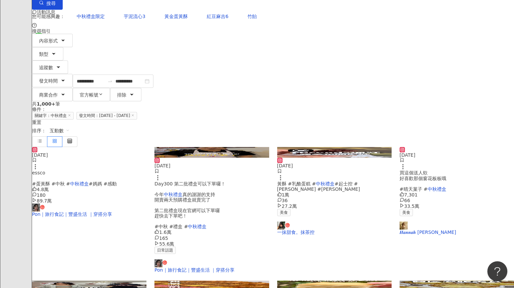
click at [230, 147] on img at bounding box center [211, 152] width 114 height 11
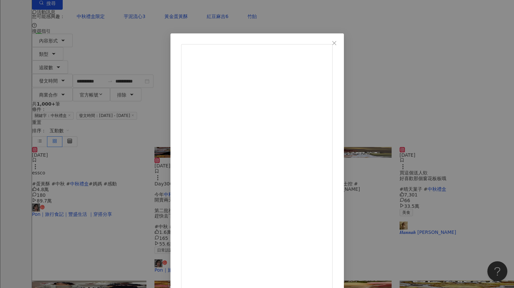
click at [479, 134] on div "Pon｜旅行食記｜豐盛生活 ｜穿搭分享 2025/8/20 Day300 第二批禮盒可以下單囉！ 今年中秋禮盒真的謝謝的支持 開賣兩天預購禮盒就賣完了 第二批…" at bounding box center [257, 144] width 514 height 288
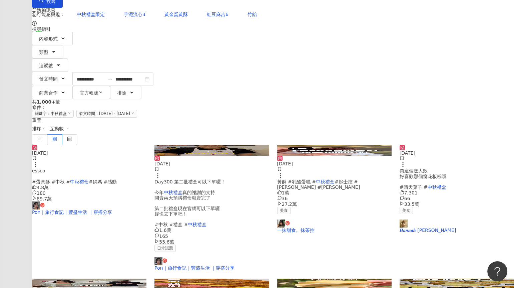
scroll to position [0, 0]
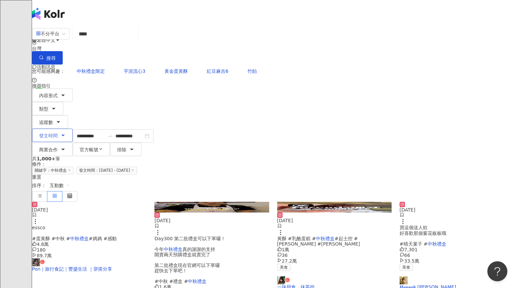
click at [58, 133] on span "發文時間" at bounding box center [48, 135] width 19 height 5
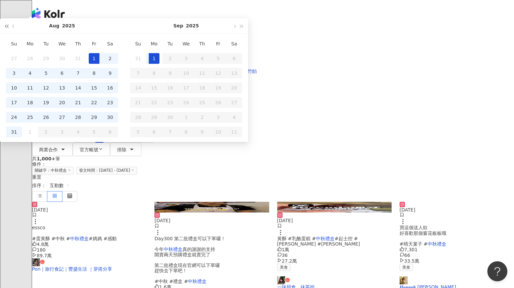
click at [8, 28] on span "button" at bounding box center [6, 25] width 3 height 3
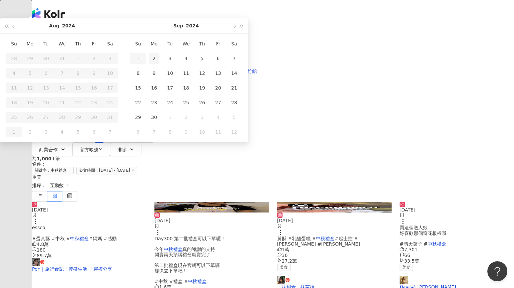
type input "**********"
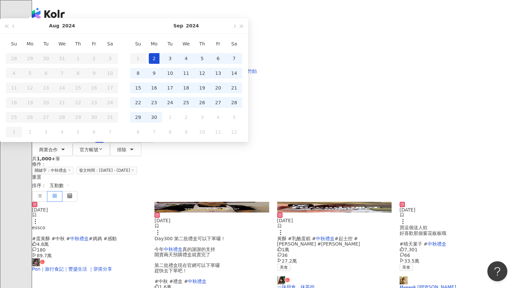
click at [159, 64] on div "2" at bounding box center [154, 58] width 11 height 11
click at [159, 122] on div "30" at bounding box center [154, 117] width 11 height 11
type input "**********"
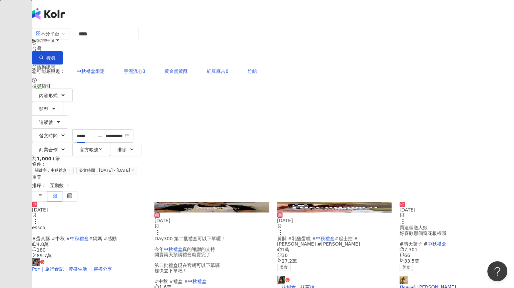
type input "**********"
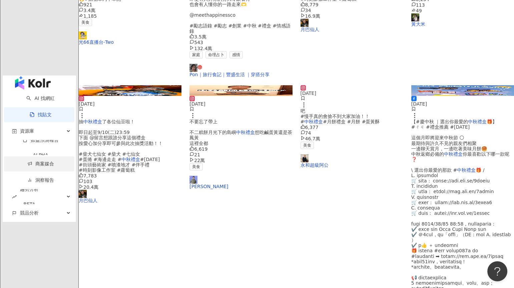
scroll to position [245, 0]
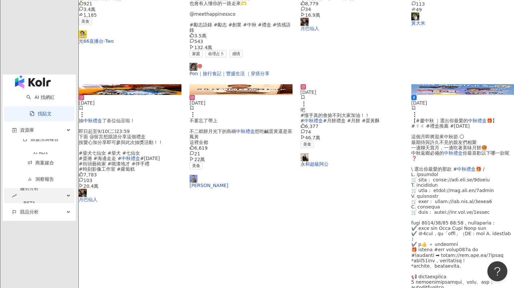
click at [37, 195] on div "BETA" at bounding box center [29, 202] width 19 height 15
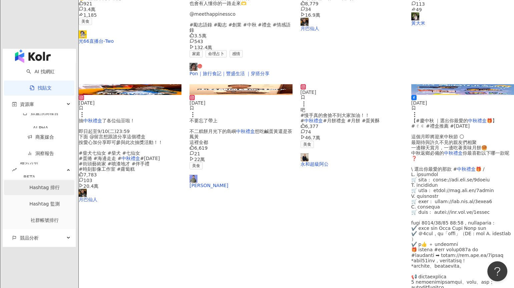
click at [37, 184] on link "Hashtag 排行" at bounding box center [44, 186] width 30 height 5
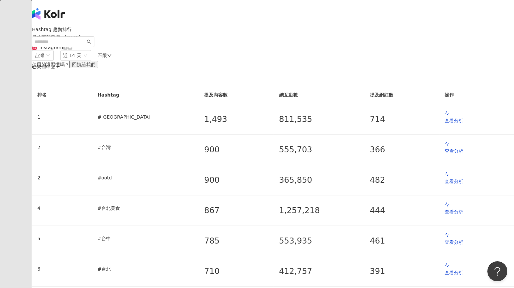
click at [112, 58] on div "不限" at bounding box center [105, 55] width 14 height 5
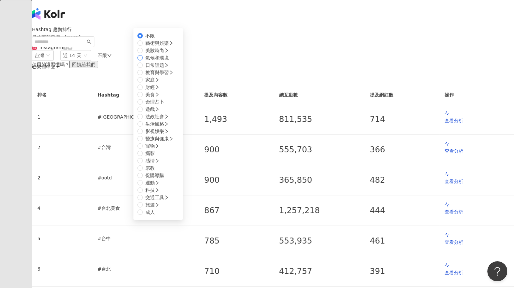
scroll to position [34, 0]
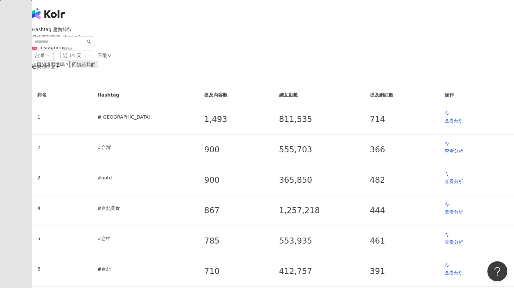
click at [287, 68] on div "使用的還習慣嗎？ 回饋給我們" at bounding box center [273, 64] width 482 height 7
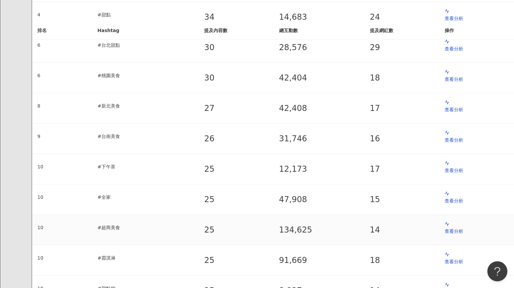
scroll to position [225, 0]
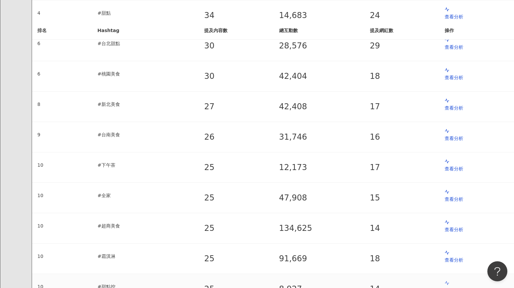
click at [445, 286] on p "查看分析" at bounding box center [477, 289] width 64 height 7
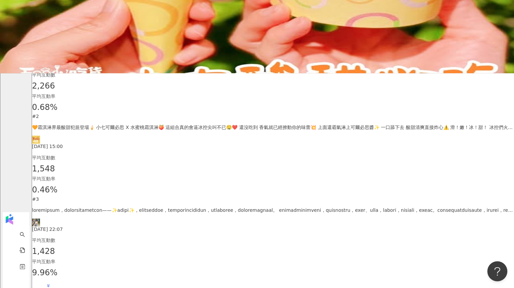
scroll to position [216, 0]
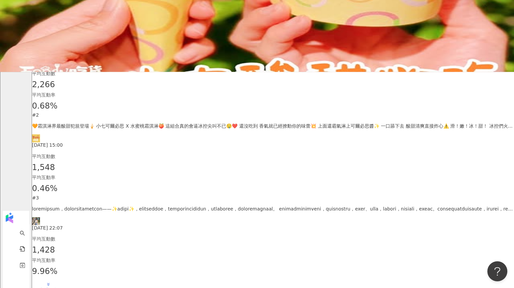
click at [58, 287] on div "查看更多" at bounding box center [48, 289] width 19 height 5
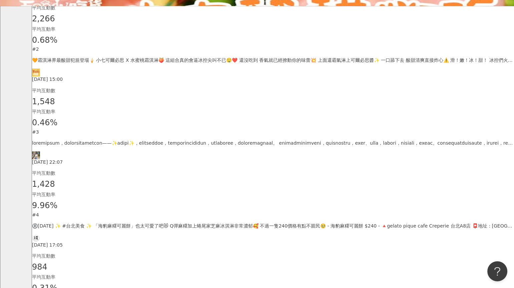
scroll to position [289, 0]
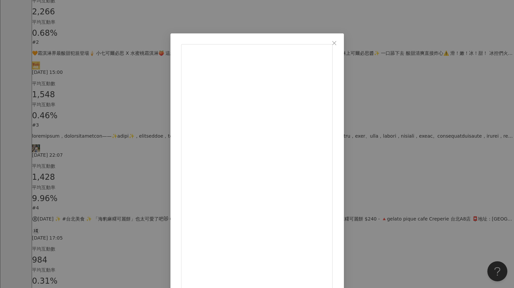
click at [433, 171] on div "Foody 吃貨 2025/8/18 🧡甜點界冰火極致登場🔥 達美樂 X Häagen-Dazs 🍫可可冰山披薩🍕 冰火交融的甜蜜組合，入口瞬間爆炸！💥 香濃…" at bounding box center [257, 144] width 514 height 288
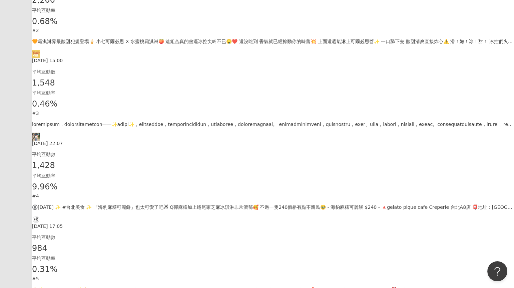
scroll to position [302, 0]
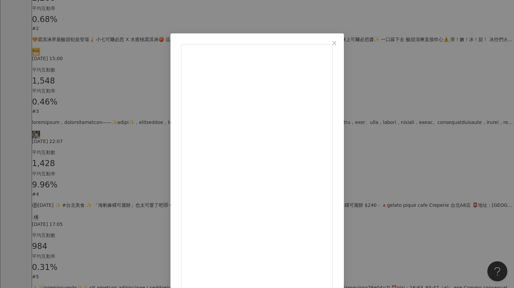
click at [415, 173] on div "Foody 吃貨 2025/8/18 🧡甜點界冰火極致登場🔥 達美樂 X Häagen-Dazs 🍫可可冰山披薩🍕 冰火交融的甜蜜組合，入口瞬間爆炸！💥 香濃…" at bounding box center [257, 144] width 514 height 288
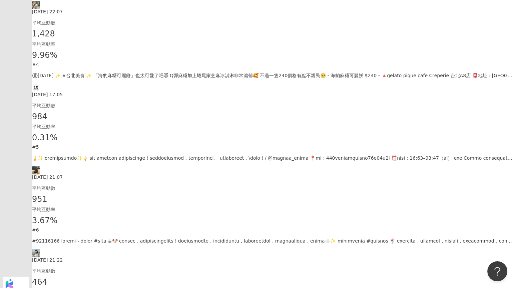
scroll to position [432, 0]
click at [163, 154] on div "2025/8/17 21:07" at bounding box center [273, 166] width 482 height 25
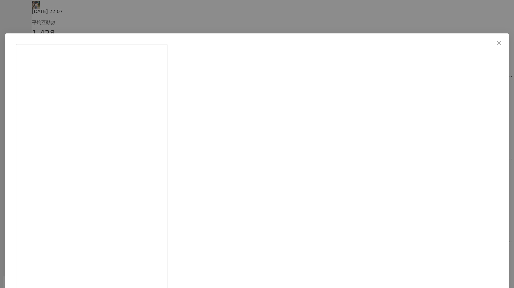
scroll to position [92, 0]
click at [449, 192] on div "汪汪 今天汪哪跑！ 2025/8/17 928 23 2.7萬 查看原始貼文" at bounding box center [257, 144] width 514 height 288
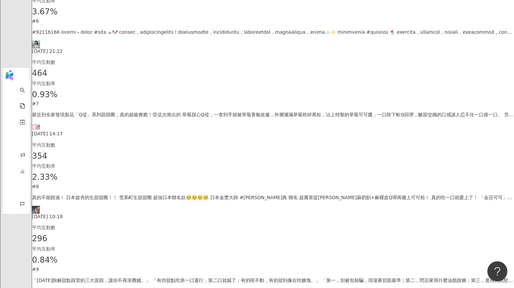
scroll to position [640, 0]
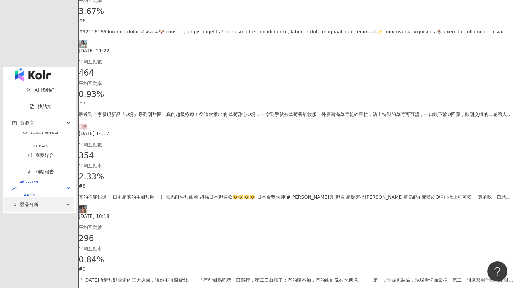
click at [20, 197] on span "競品分析" at bounding box center [29, 204] width 19 height 15
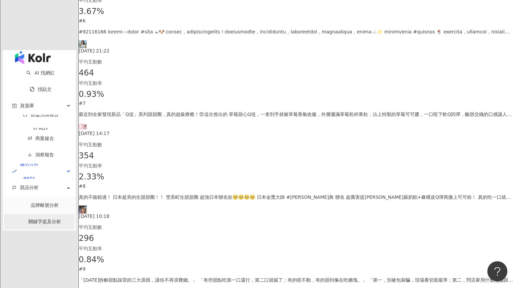
click at [34, 218] on link "關鍵字提及分析" at bounding box center [44, 220] width 33 height 5
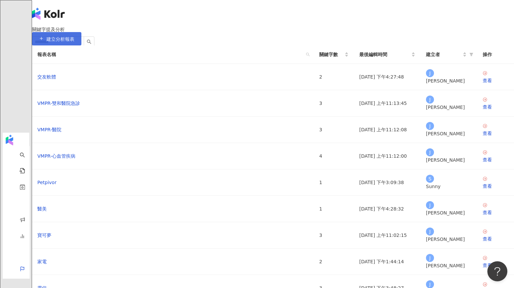
click at [74, 42] on span "建立分析報表" at bounding box center [60, 38] width 28 height 5
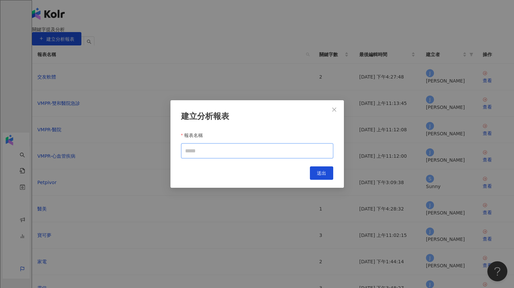
click at [247, 152] on input "報表名稱" at bounding box center [257, 150] width 152 height 15
type input "**"
click at [317, 175] on span "送出" at bounding box center [321, 172] width 9 height 5
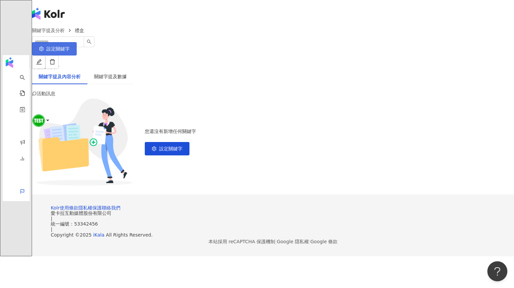
click at [70, 50] on span "設定關鍵字" at bounding box center [57, 48] width 23 height 5
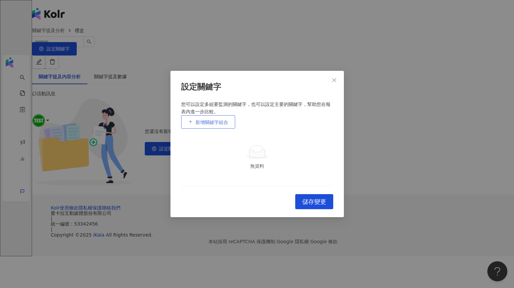
click at [207, 115] on button "新增關鍵字組合" at bounding box center [208, 121] width 54 height 13
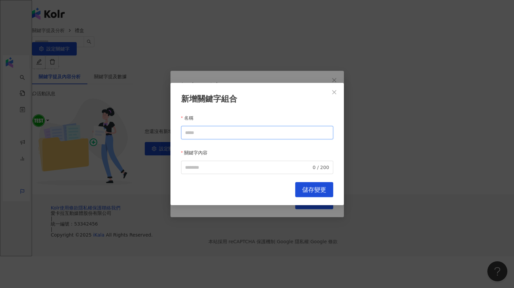
click at [208, 130] on input "名稱" at bounding box center [257, 132] width 152 height 13
type input "****"
click at [195, 166] on input "關鍵字內容" at bounding box center [248, 166] width 126 height 7
paste input "****"
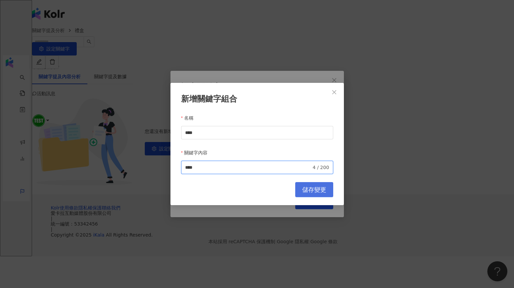
type input "****"
click at [309, 187] on span "儲存變更" at bounding box center [314, 189] width 24 height 7
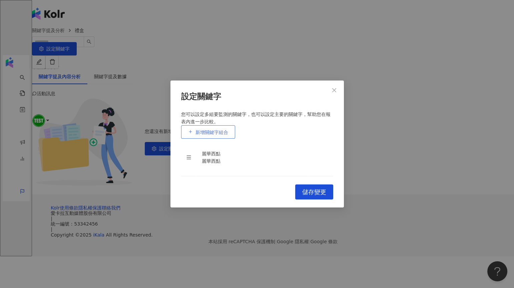
click at [211, 125] on button "新增關鍵字組合" at bounding box center [208, 131] width 54 height 13
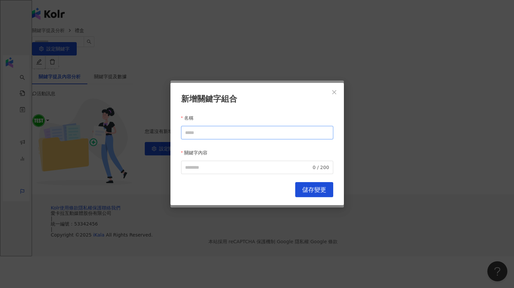
click at [211, 130] on input "名稱" at bounding box center [257, 132] width 152 height 13
type input "***"
click at [217, 163] on input "關鍵字內容" at bounding box center [248, 166] width 126 height 7
paste input "***"
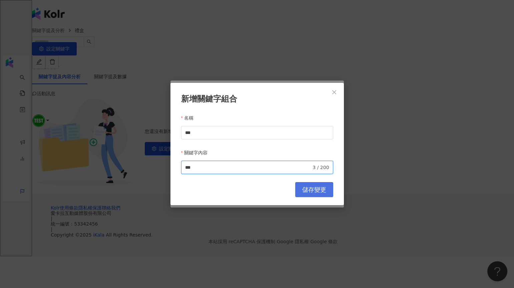
type input "***"
click at [300, 185] on button "儲存變更" at bounding box center [314, 189] width 38 height 15
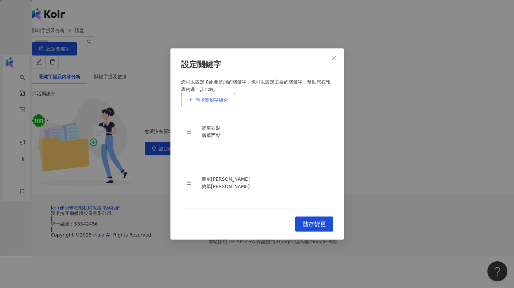
click at [220, 102] on span "新增關鍵字組合" at bounding box center [211, 99] width 33 height 5
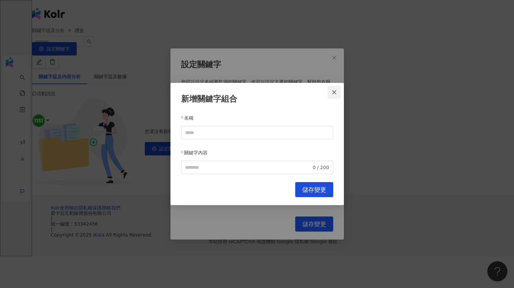
click at [331, 95] on span "Close" at bounding box center [334, 91] width 13 height 5
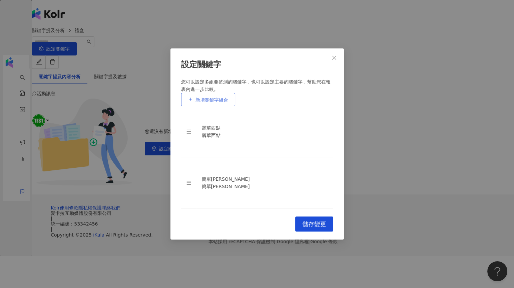
click at [223, 106] on button "新增關鍵字組合" at bounding box center [208, 99] width 54 height 13
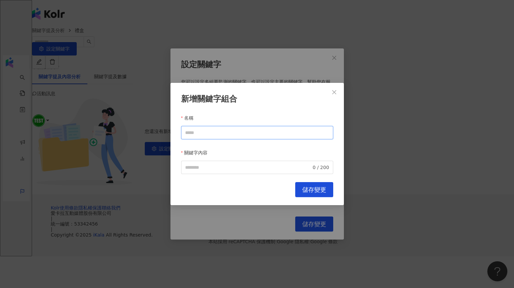
click at [217, 134] on input "名稱" at bounding box center [257, 132] width 152 height 13
type input "***"
click at [220, 163] on input "關鍵字內容" at bounding box center [248, 166] width 126 height 7
paste input "***"
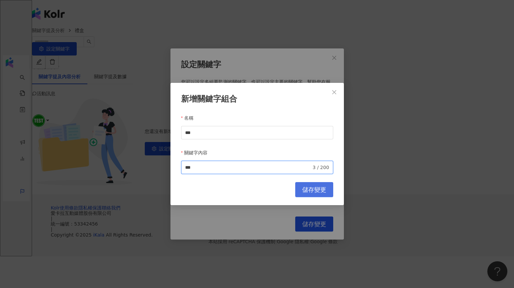
type input "***"
click at [304, 186] on span "儲存變更" at bounding box center [314, 189] width 24 height 7
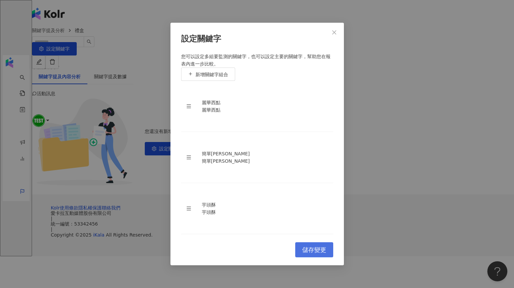
click at [310, 246] on span "儲存變更" at bounding box center [314, 249] width 24 height 7
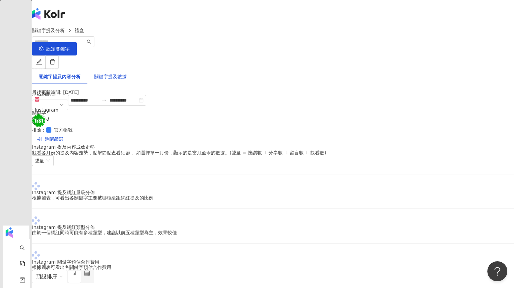
click at [127, 73] on div "關鍵字提及數據" at bounding box center [110, 76] width 33 height 7
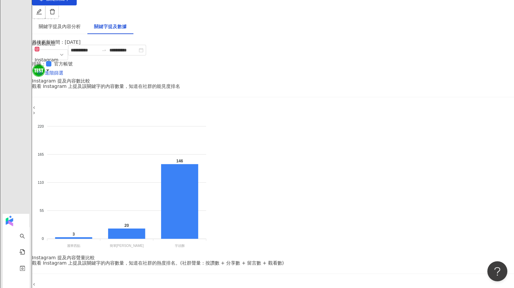
scroll to position [51, 0]
click at [87, 19] on div "關鍵字提及內容分析" at bounding box center [59, 25] width 55 height 15
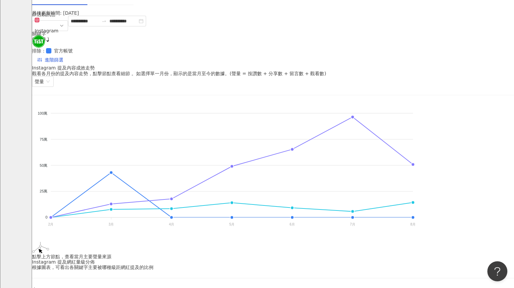
scroll to position [93, 0]
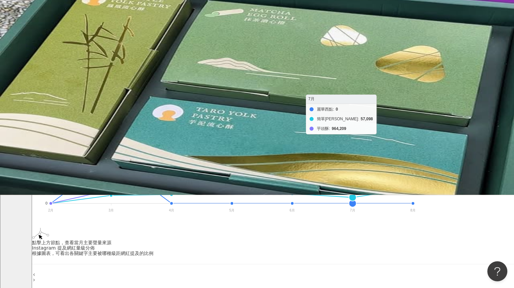
click at [397, 94] on foreignobject "麗華西點 簡單李 芋頭酥" at bounding box center [224, 155] width 384 height 133
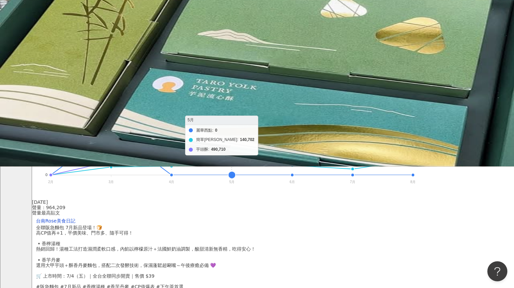
scroll to position [126, 0]
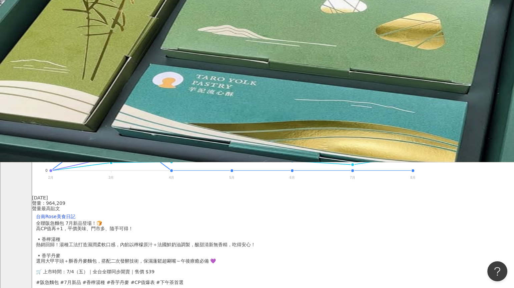
click at [183, 162] on img at bounding box center [257, 18] width 514 height 288
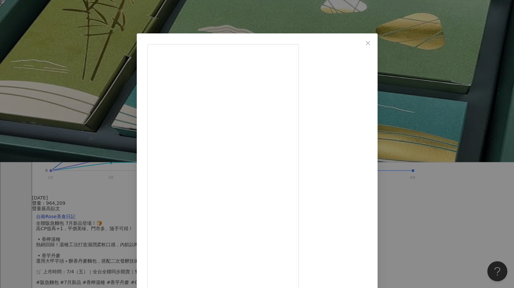
drag, startPoint x: 320, startPoint y: 185, endPoint x: 307, endPoint y: 186, distance: 13.4
drag, startPoint x: 287, startPoint y: 132, endPoint x: 306, endPoint y: 130, distance: 19.1
click at [425, 167] on div "台南Rose美食日記 2025/7/4 全聯阪急麵包 7月新品登場！🍞 高CP值再+1，平價美味、門市多、隨手可得！ ▪️香檸湯種 熱銷回歸！湯種工法打造濕潤…" at bounding box center [257, 144] width 514 height 288
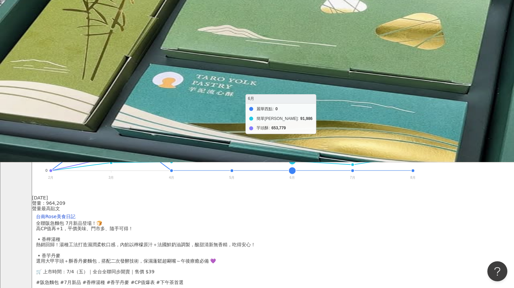
click at [337, 87] on foreignobject "麗華西點 簡單李 芋頭酥" at bounding box center [224, 122] width 384 height 133
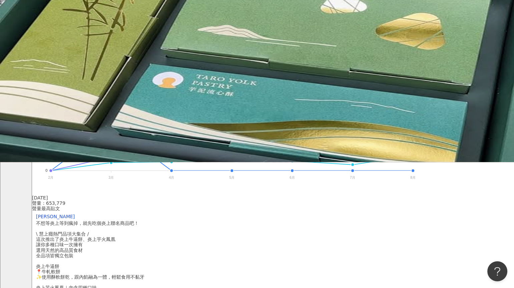
click at [185, 162] on img at bounding box center [257, 18] width 514 height 288
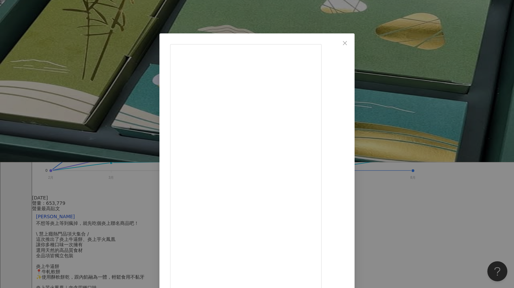
scroll to position [48, 0]
drag, startPoint x: 270, startPoint y: 259, endPoint x: 286, endPoint y: 259, distance: 16.3
click at [417, 131] on div "曾博恩 2025/6/11 5,757 58 32.8萬 查看原始貼文" at bounding box center [257, 144] width 514 height 288
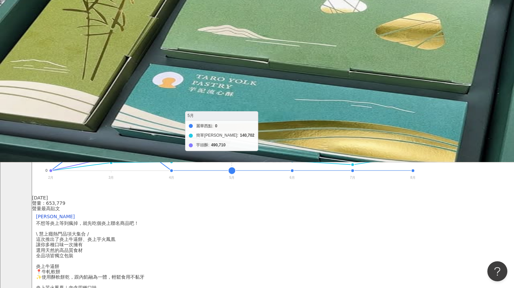
click at [280, 110] on foreignobject "麗華西點 簡單李 芋頭酥" at bounding box center [224, 122] width 384 height 133
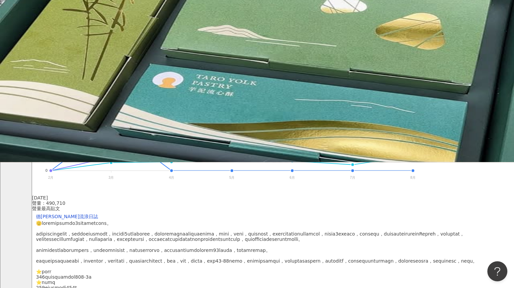
click at [181, 162] on img at bounding box center [257, 18] width 514 height 288
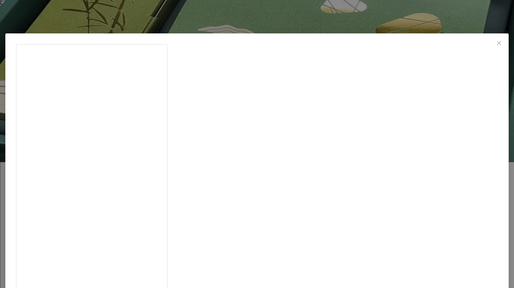
scroll to position [12, 0]
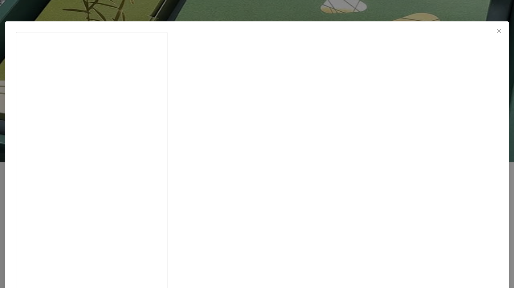
drag, startPoint x: 269, startPoint y: 173, endPoint x: 283, endPoint y: 173, distance: 14.4
click at [431, 120] on div "德瑞克流浪日誌 2025/5/28 602 1 25.4萬 查看原始貼文" at bounding box center [257, 144] width 514 height 288
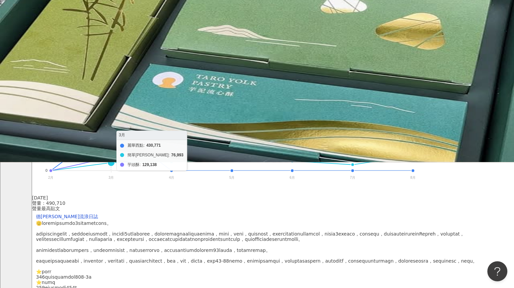
click at [157, 115] on foreignobject "麗華西點 簡單李 芋頭酥" at bounding box center [224, 122] width 384 height 133
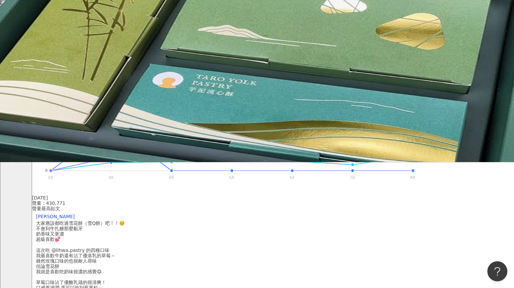
click at [182, 162] on img at bounding box center [257, 18] width 514 height 288
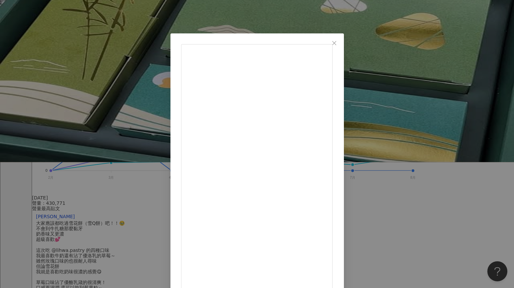
click at [413, 130] on div "賴妍伶 2025/3/26 大家應該都吃過雪花餅（雪Q餅）吧！！🥹 不會到牛扎糖那麼黏牙 奶香味又更濃 超級喜歡💕 這次吃 @lihwa.pastry 的四種…" at bounding box center [257, 144] width 514 height 288
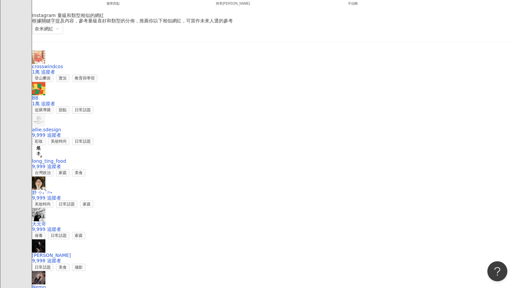
scroll to position [1001, 0]
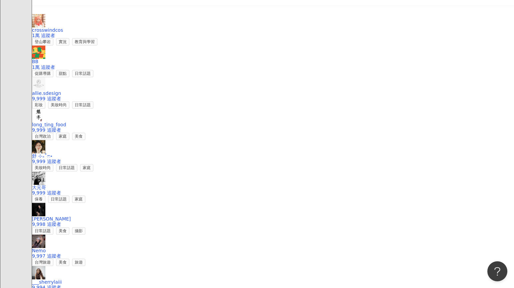
scroll to position [1026, 0]
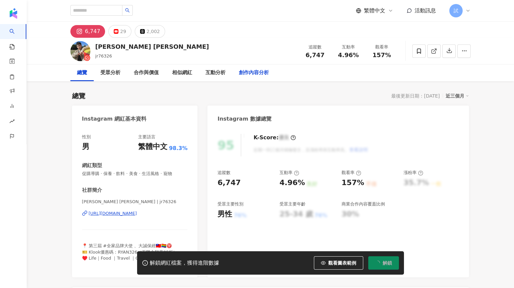
click at [261, 76] on div "創作內容分析" at bounding box center [254, 73] width 30 height 8
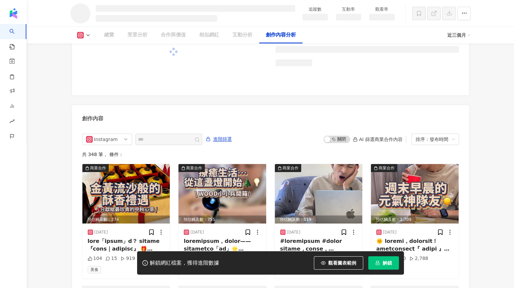
scroll to position [1773, 0]
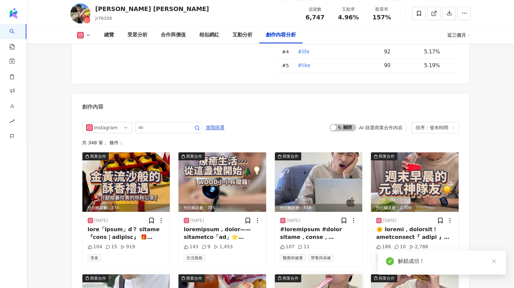
scroll to position [2300, 0]
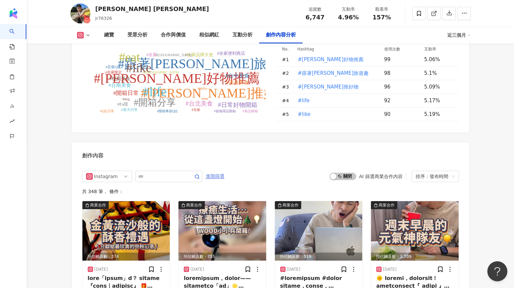
click at [215, 181] on span "進階篩選" at bounding box center [215, 176] width 19 height 11
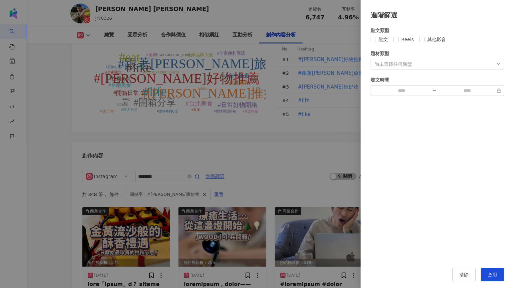
type input "********"
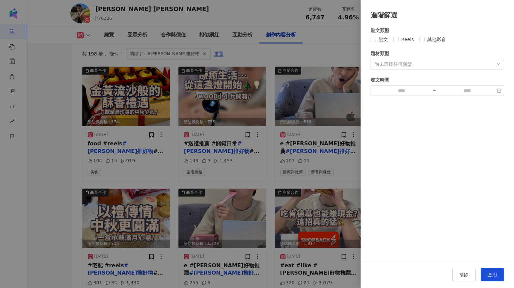
click at [405, 64] on div "尚未選擇任何類型" at bounding box center [393, 63] width 37 height 5
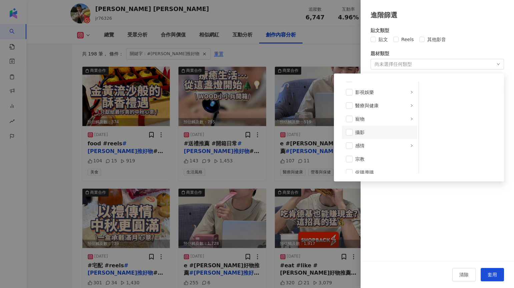
scroll to position [197, 0]
click at [349, 132] on span at bounding box center [349, 132] width 7 height 7
click at [487, 50] on div "題材類型" at bounding box center [437, 53] width 133 height 7
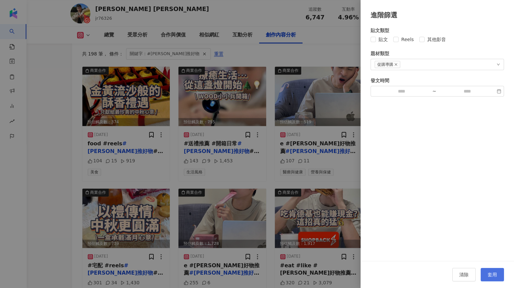
click at [495, 275] on span "套用" at bounding box center [492, 274] width 9 height 5
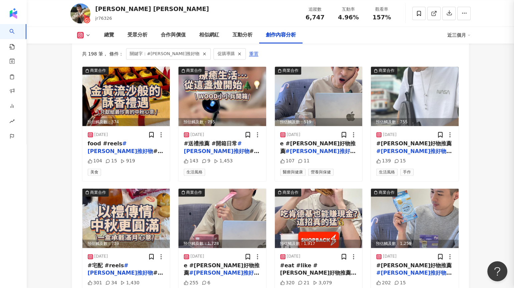
scroll to position [1993, 0]
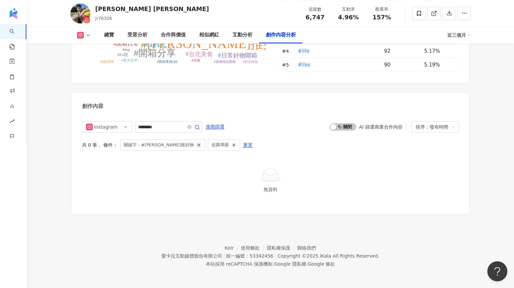
click at [196, 144] on icon "button" at bounding box center [198, 144] width 5 height 5
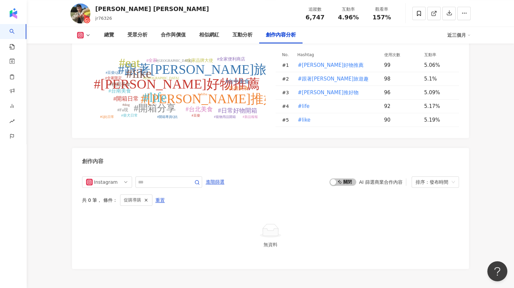
scroll to position [1993, 0]
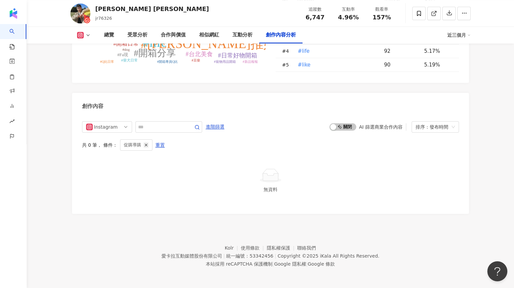
click at [145, 145] on line "button" at bounding box center [146, 145] width 2 height 2
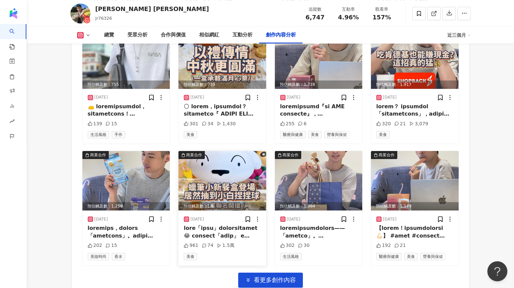
scroll to position [2251, 0]
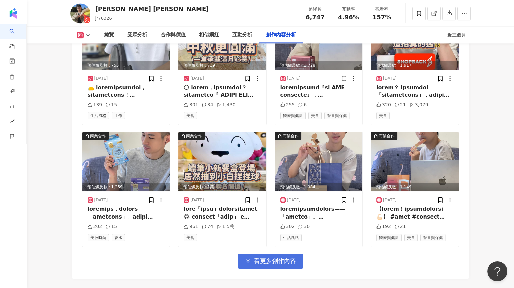
click at [283, 268] on button "看更多創作內容" at bounding box center [270, 260] width 65 height 15
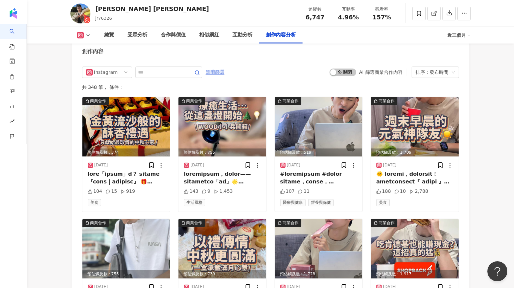
scroll to position [2022, 0]
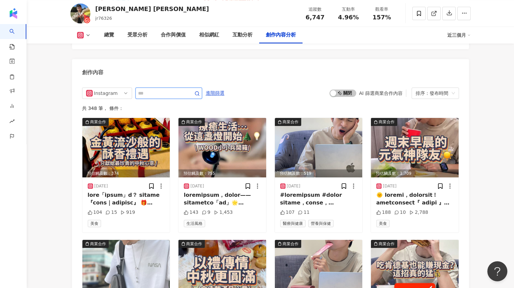
click at [164, 97] on input "text" at bounding box center [161, 93] width 47 height 8
type input "*"
type input "**"
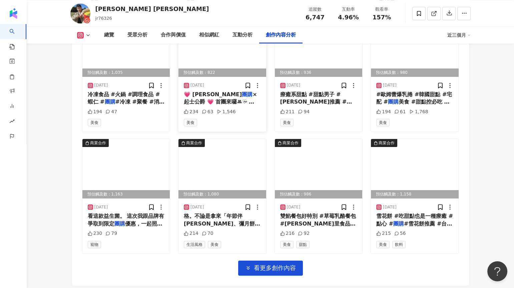
scroll to position [2251, 0]
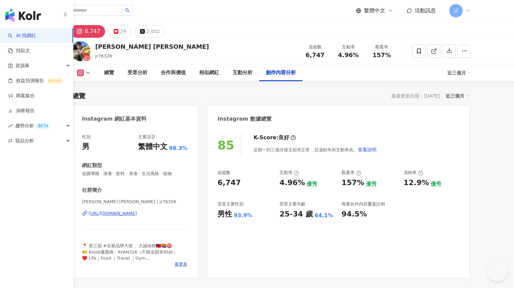
click at [26, 93] on link "商案媒合" at bounding box center [21, 95] width 27 height 7
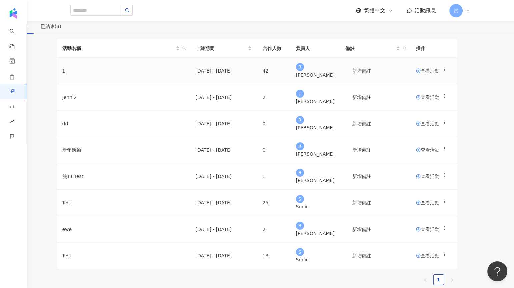
click at [430, 73] on span "查看活動" at bounding box center [427, 70] width 23 height 5
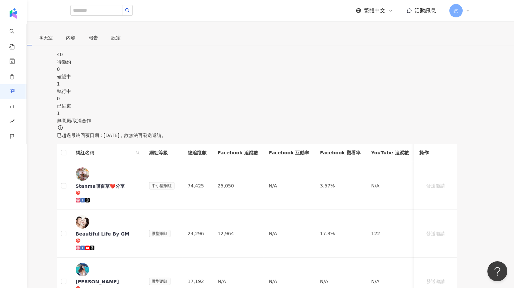
scroll to position [70, 0]
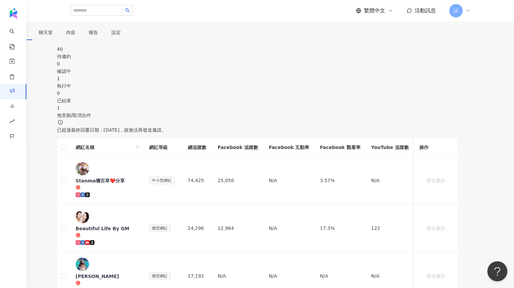
click at [53, 35] on span "聊天室" at bounding box center [46, 32] width 14 height 5
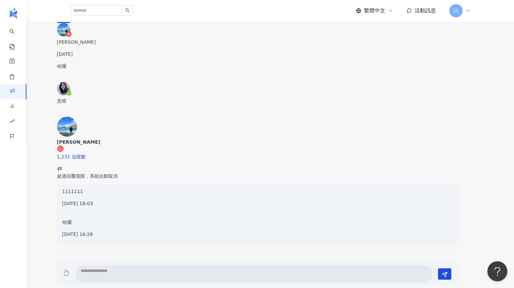
scroll to position [138, 0]
click at [134, 106] on div "意晴" at bounding box center [257, 100] width 400 height 35
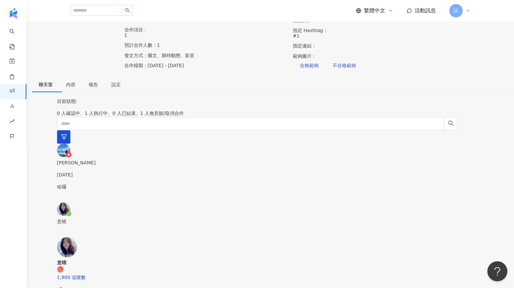
scroll to position [17, 0]
click at [25, 89] on div "網紅名單" at bounding box center [16, 85] width 19 height 7
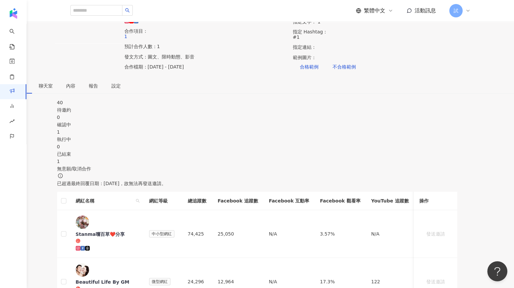
click at [286, 143] on div "執行中" at bounding box center [257, 138] width 400 height 7
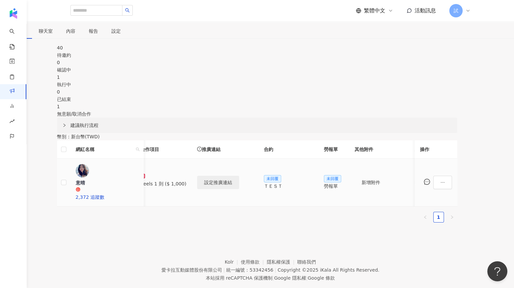
scroll to position [0, 73]
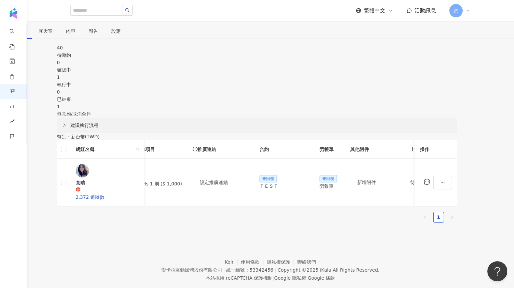
click at [53, 33] on span "聊天室" at bounding box center [46, 31] width 14 height 5
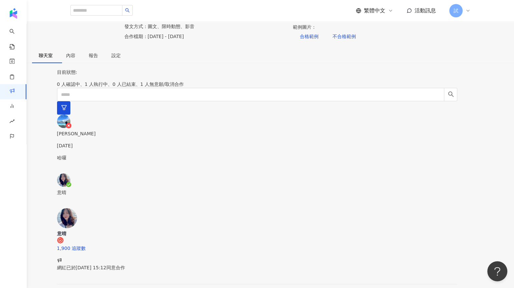
scroll to position [43, 0]
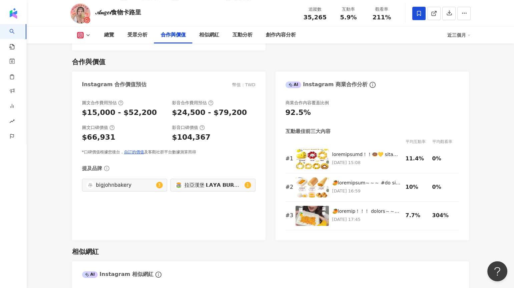
scroll to position [898, 0]
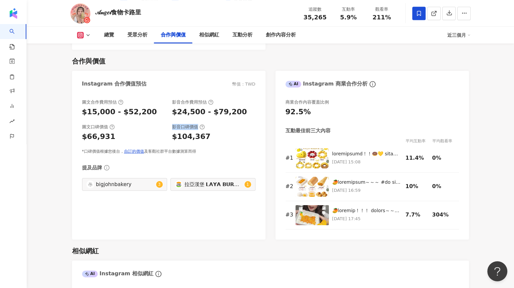
drag, startPoint x: 173, startPoint y: 126, endPoint x: 196, endPoint y: 126, distance: 23.4
click at [196, 126] on div "影音口碑價值" at bounding box center [188, 127] width 33 height 6
click at [216, 133] on div "$104,367" at bounding box center [213, 136] width 83 height 10
click at [134, 150] on link "自訂的價值" at bounding box center [134, 151] width 20 height 5
drag, startPoint x: 174, startPoint y: 135, endPoint x: 201, endPoint y: 136, distance: 27.4
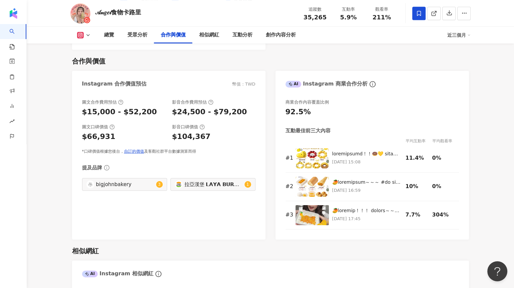
click at [201, 136] on div "$104,367" at bounding box center [191, 136] width 39 height 10
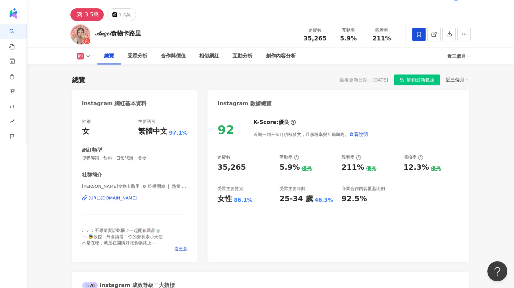
scroll to position [0, 0]
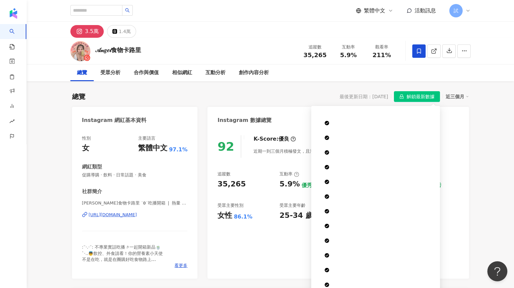
click at [416, 96] on span "解鎖最新數據" at bounding box center [421, 96] width 28 height 11
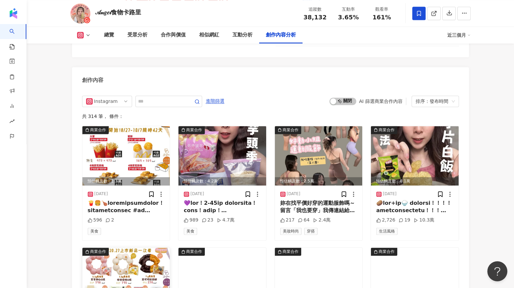
scroll to position [2035, 0]
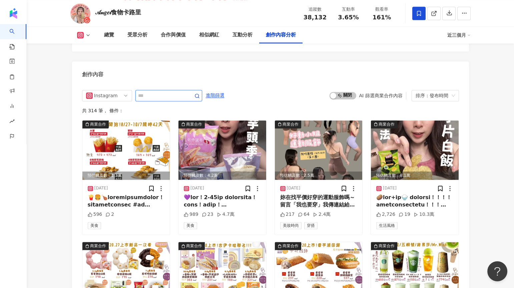
click at [154, 91] on input "text" at bounding box center [161, 95] width 47 height 8
type input "**"
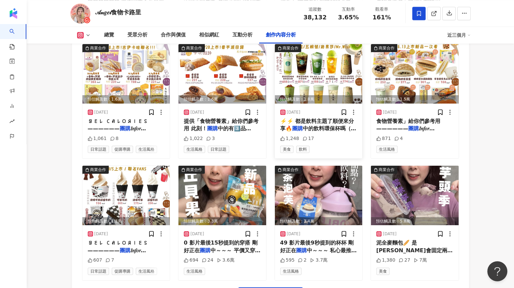
scroll to position [2253, 0]
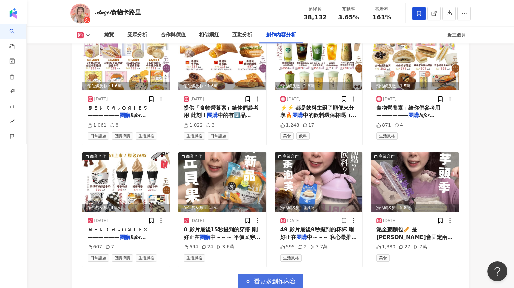
click at [287, 274] on button "看更多創作內容" at bounding box center [270, 281] width 65 height 15
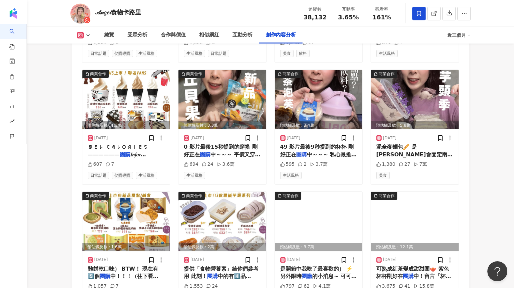
scroll to position [2337, 0]
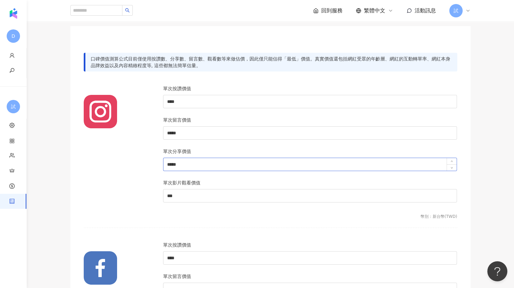
scroll to position [37, 0]
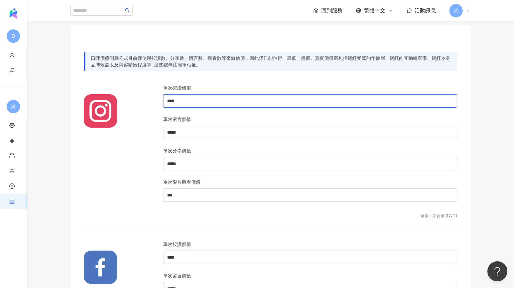
drag, startPoint x: 180, startPoint y: 100, endPoint x: 162, endPoint y: 103, distance: 18.3
click at [162, 103] on div "單次按讚價值 **** 單次留言價值 ***** 單次分享價值 ***** 單次影片觀看價值 ***" at bounding box center [310, 146] width 302 height 125
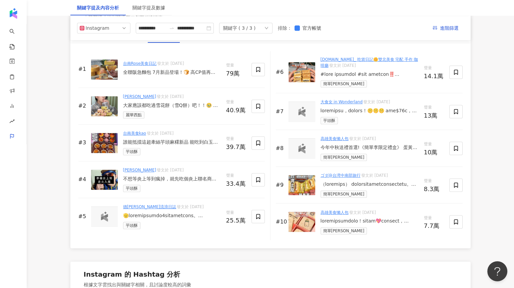
scroll to position [1026, 0]
click at [172, 105] on div "大家應該都吃過雪花餅（雪Q餅）吧！！🥹 不會到牛扎糖那麼黏牙 奶香味又更濃 超級喜歡💕 這次吃 @lihwa.pastry 的四種口味 我最喜歡牛奶還有沾了優…" at bounding box center [172, 105] width 98 height 7
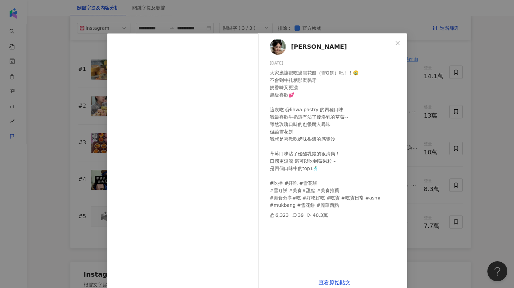
drag, startPoint x: 417, startPoint y: 161, endPoint x: 420, endPoint y: 164, distance: 3.8
click at [420, 164] on div "[PERSON_NAME][DATE] 大家應該都吃過雪花餅（雪Q餅）吧！！🥹 不會到牛扎糖那麼黏牙 奶香味又更濃 超級喜歡💕 這次吃 @lihwa.past…" at bounding box center [257, 144] width 514 height 288
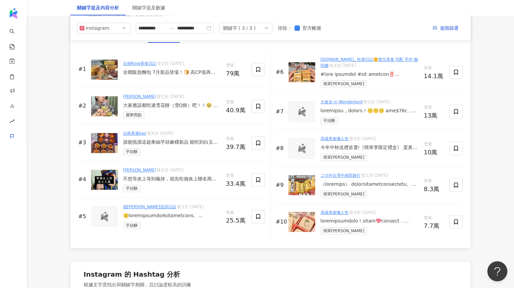
click at [175, 103] on div "大家應該都吃過雪花餅（雪Q餅）吧！！🥹 不會到牛扎糖那麼黏牙 奶香味又更濃 超級喜歡💕 這次吃 @lihwa.pastry 的四種口味 我最喜歡牛奶還有沾了優…" at bounding box center [172, 105] width 98 height 7
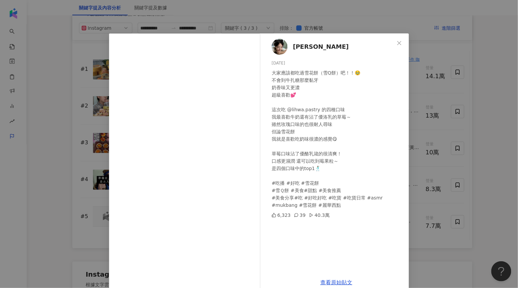
click at [61, 168] on div "[PERSON_NAME][DATE] 大家應該都吃過雪花餅（雪Q餅）吧！！🥹 不會到牛扎糖那麼黏牙 奶香味又更濃 超級喜歡💕 這次吃 @lihwa.past…" at bounding box center [259, 144] width 518 height 288
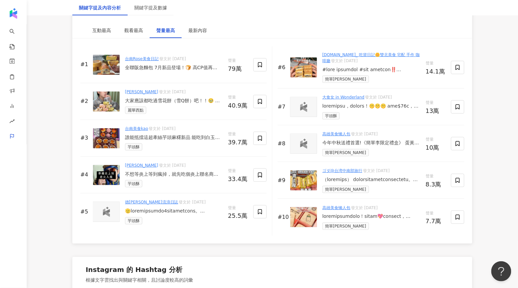
scroll to position [1033, 0]
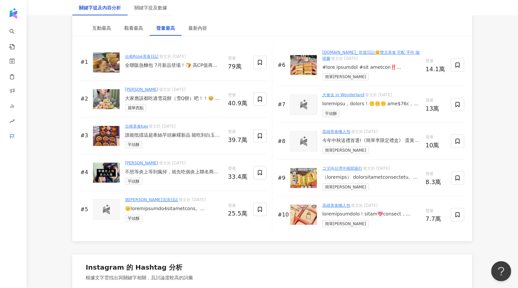
click at [363, 142] on div "今年中秋送禮首選!《簡單李限定禮盒》 蛋黃酥夾心餅好吃耶!酥香的餅皮+濃郁紅豆沙+鹹蛋黃~~甜中帶鹹!!超喜歡! 夾心一口咬下滿滿層次感,驚喜的口感顛覆傳統!…" at bounding box center [372, 140] width 98 height 7
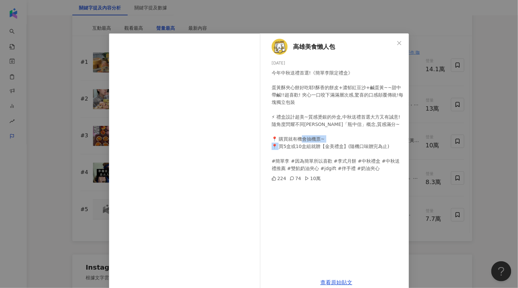
drag, startPoint x: 279, startPoint y: 145, endPoint x: 316, endPoint y: 143, distance: 37.4
click at [316, 143] on div "今年中秋送禮首選!《簡單李限定禮盒》 蛋黃酥夾心餅好吃耶!酥香的餅皮+濃郁紅豆沙+鹹蛋黃~~甜中帶鹹!!超喜歡! 夾心一口咬下滿滿層次感,驚喜的口感顛覆傳統!…" at bounding box center [338, 120] width 132 height 103
click at [471, 163] on div "高雄美食懶人包 2025/8/14 今年中秋送禮首選!《簡單李限定禮盒》 蛋黃酥夾心餅好吃耶!酥香的餅皮+濃郁紅豆沙+鹹蛋黃~~甜中帶鹹!!超喜歡! 夾心一口…" at bounding box center [259, 144] width 518 height 288
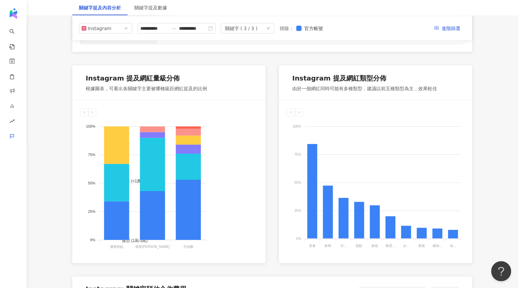
scroll to position [0, 0]
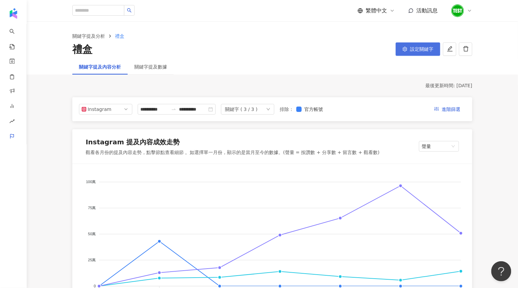
click at [404, 52] on button "設定關鍵字" at bounding box center [418, 48] width 45 height 13
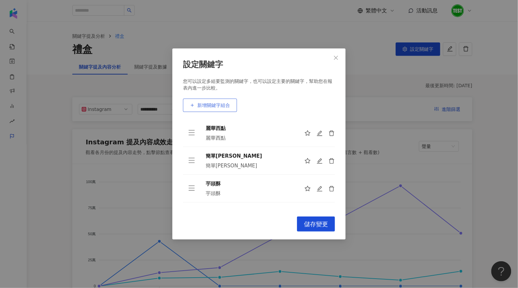
click at [221, 104] on span "新增關鍵字組合" at bounding box center [213, 104] width 33 height 5
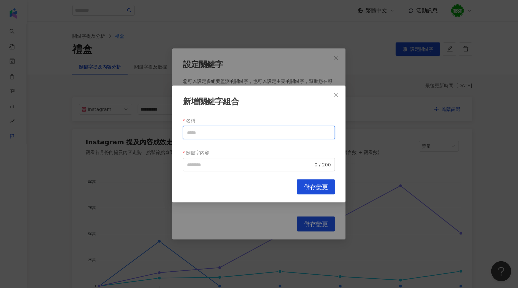
click at [213, 132] on input "名稱" at bounding box center [259, 132] width 152 height 13
type input "****"
click at [226, 164] on input "關鍵字內容" at bounding box center [250, 164] width 126 height 7
paste input "****"
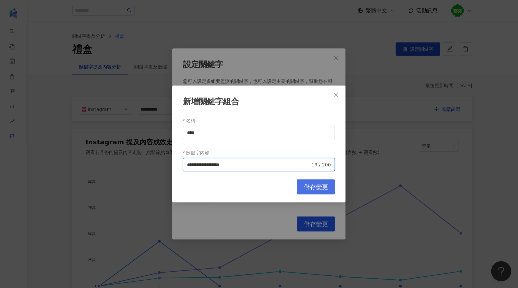
type input "**********"
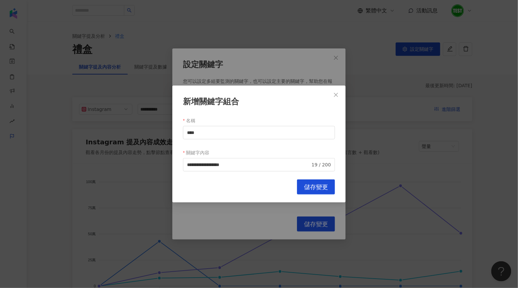
click at [306, 186] on span "儲存變更" at bounding box center [316, 186] width 24 height 7
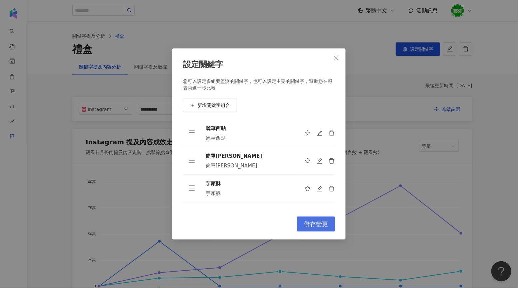
click at [312, 222] on span "儲存變更" at bounding box center [316, 223] width 24 height 7
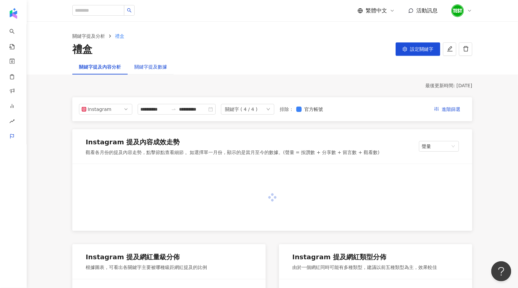
click at [154, 70] on div "關鍵字提及數據" at bounding box center [150, 66] width 33 height 7
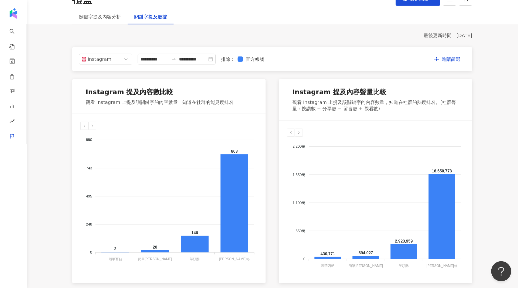
scroll to position [50, 0]
click at [147, 58] on input "**********" at bounding box center [154, 58] width 28 height 7
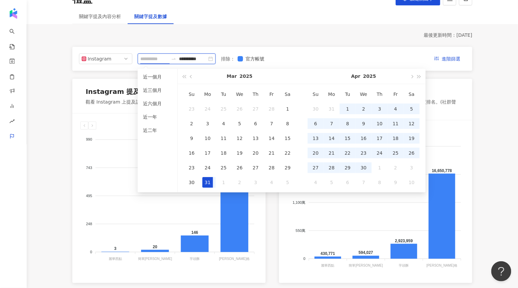
type input "**********"
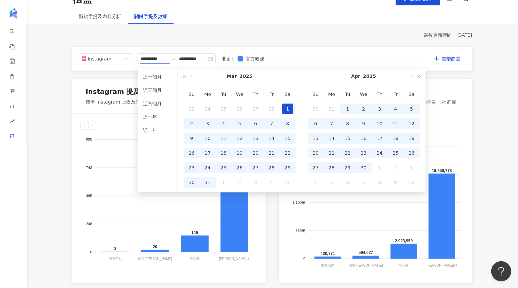
click at [276, 215] on div "Instagram 提及內容數比較 觀看 Instagram 上提及該關鍵字的內容數量，知道在社群的能見度排名 990 990 743 743 495 495…" at bounding box center [272, 181] width 400 height 204
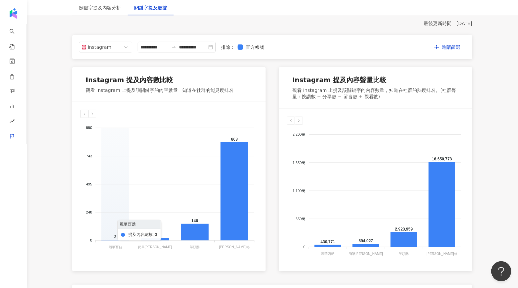
scroll to position [33, 0]
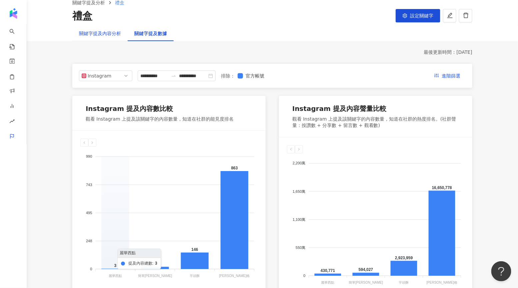
click at [101, 32] on div "關鍵字提及內容分析" at bounding box center [100, 33] width 42 height 7
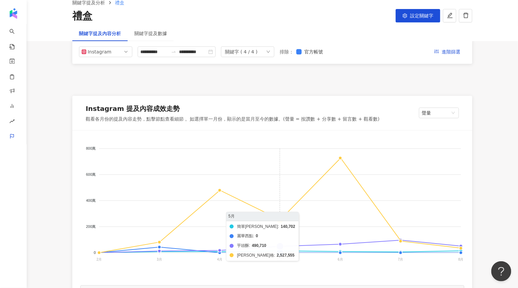
scroll to position [84, 0]
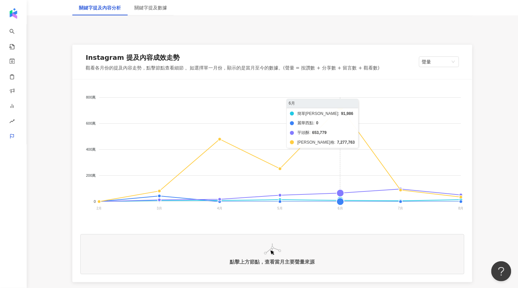
click at [340, 110] on foreignobject "簡單李 麗華西點 芋頭酥 雪坊優格" at bounding box center [272, 153] width 384 height 133
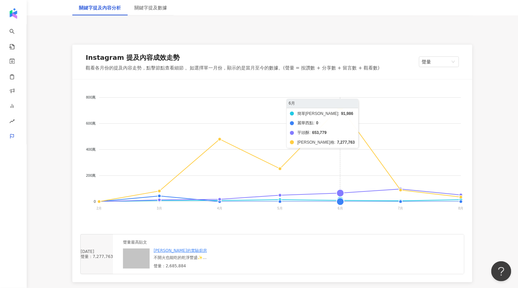
scroll to position [109, 0]
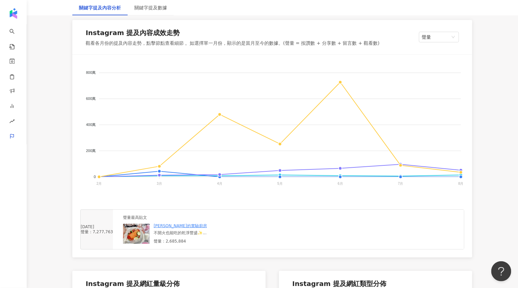
click at [150, 235] on img at bounding box center [136, 233] width 27 height 20
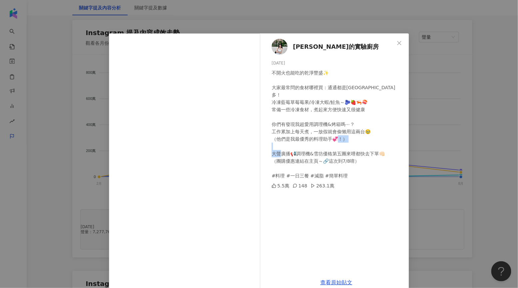
drag, startPoint x: 316, startPoint y: 144, endPoint x: 360, endPoint y: 164, distance: 48.7
click at [343, 145] on div "不開火也能吃的乾淨豐盛✨ 大家最常問的食材哪裡買：通通都是好市多！ 冷凍藍莓草莓莓果/冷凍大蝦/鮭魚～🫐🍓🦐🍣 常備一些冷凍食材，煮起來方便快速又很健康 你們…" at bounding box center [338, 124] width 132 height 110
click at [313, 145] on div "不開火也能吃的乾淨豐盛✨ 大家最常問的食材哪裡買：通通都是好市多！ 冷凍藍莓草莓莓果/冷凍大蝦/鮭魚～🫐🍓🦐🍣 常備一些冷凍食材，煮起來方便快速又很健康 你們…" at bounding box center [338, 124] width 132 height 110
click at [450, 120] on div "Lin的實驗廚房 2025/6/2 不開火也能吃的乾淨豐盛✨ 大家最常問的食材哪裡買：通通都是好市多！ 冷凍藍莓草莓莓果/冷凍大蝦/鮭魚～🫐🍓🦐🍣 常備一些冷…" at bounding box center [259, 144] width 518 height 288
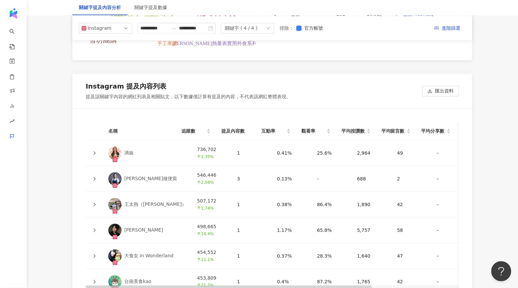
scroll to position [1421, 0]
click at [271, 25] on div "關鍵字 ( 4 / 4 )" at bounding box center [247, 28] width 53 height 11
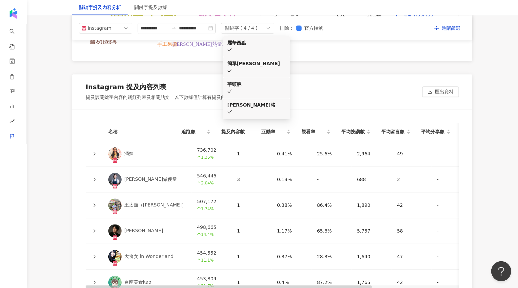
click at [232, 89] on icon "check" at bounding box center [229, 91] width 5 height 5
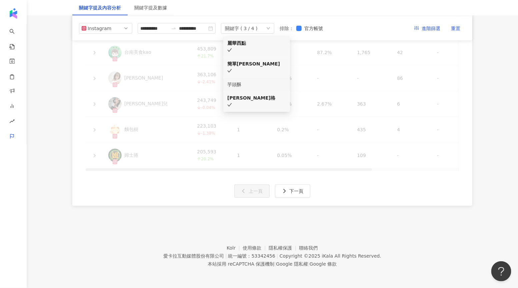
scroll to position [858, 0]
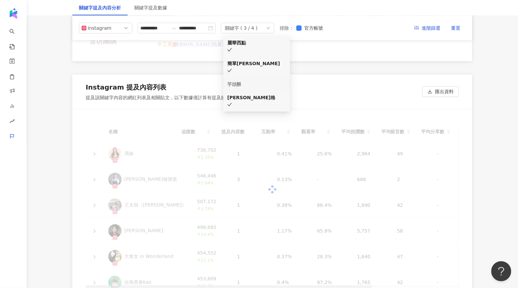
click at [232, 68] on icon "check" at bounding box center [229, 70] width 5 height 5
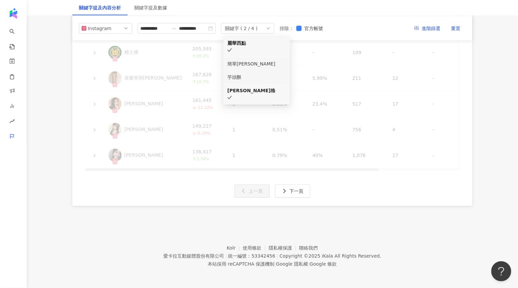
scroll to position [837, 0]
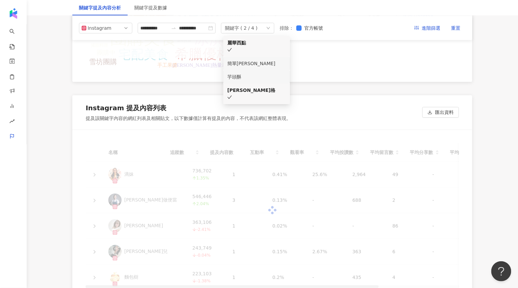
click at [281, 40] on div "麗華西點" at bounding box center [256, 46] width 59 height 15
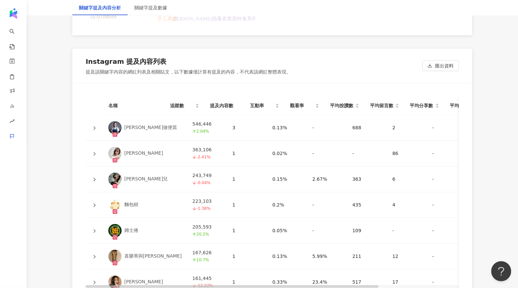
scroll to position [1447, 0]
click at [93, 127] on icon at bounding box center [94, 128] width 4 height 4
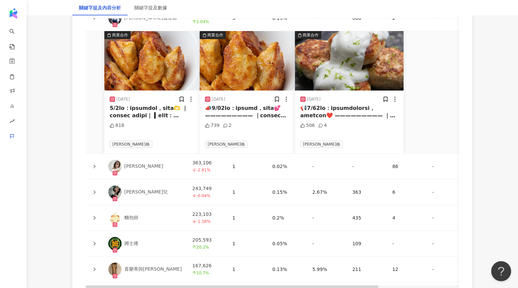
scroll to position [1559, 0]
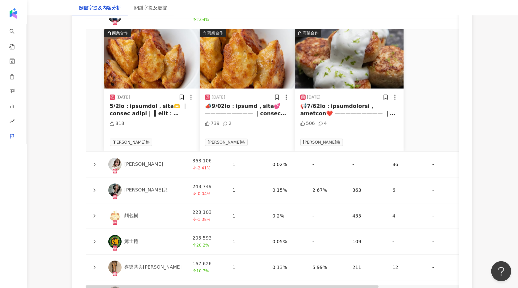
click at [95, 162] on icon at bounding box center [94, 164] width 4 height 4
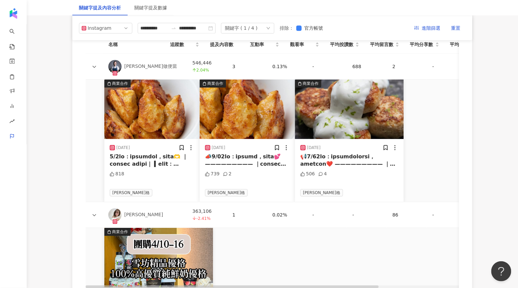
scroll to position [1498, 0]
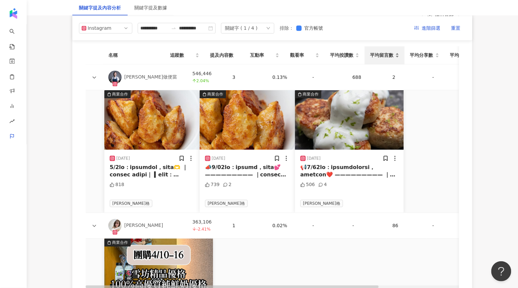
click at [399, 53] on div "平均留言數" at bounding box center [384, 54] width 29 height 7
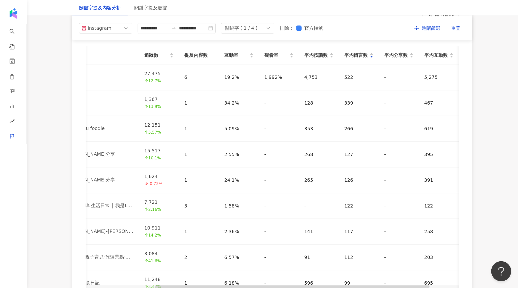
scroll to position [0, 0]
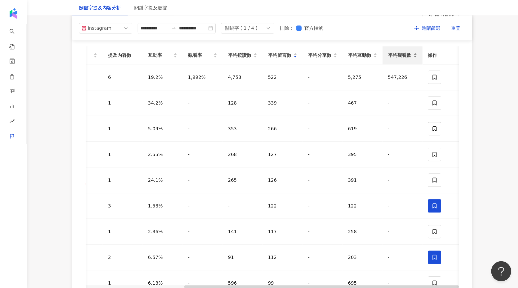
click at [408, 55] on span "平均觀看數" at bounding box center [400, 54] width 24 height 7
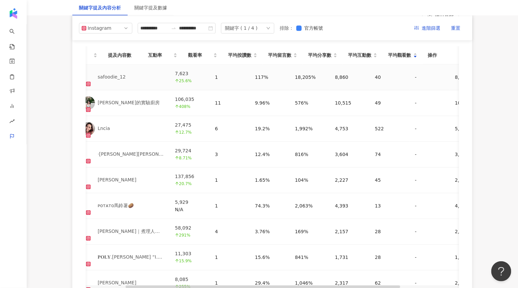
scroll to position [0, 27]
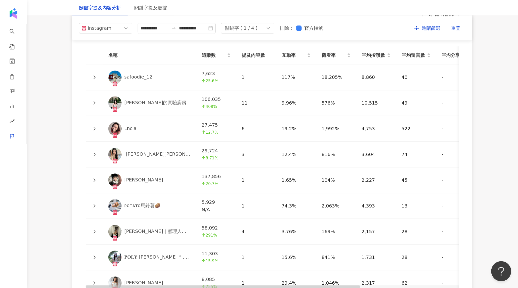
click at [94, 129] on icon at bounding box center [95, 129] width 2 height 4
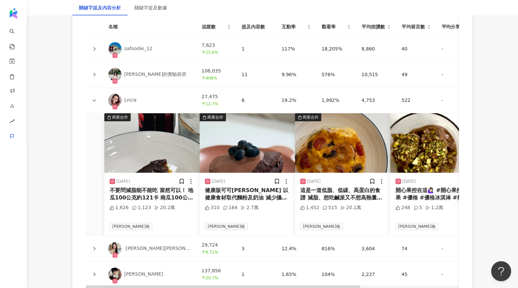
click at [158, 196] on div "不要問減脂能不能吃 當然可以！ 地瓜100公克約121卡 南瓜100公克約74卡 熱量差了近一倍 食材只用了希臘優格、南瓜、蛋 豐富的膳食纖維跟蛋白質 最適合…" at bounding box center [152, 193] width 85 height 15
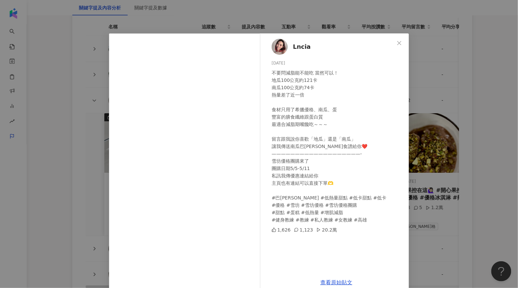
drag, startPoint x: 319, startPoint y: 230, endPoint x: 333, endPoint y: 230, distance: 14.4
click at [333, 230] on div "1,626 1,123 20.2萬" at bounding box center [338, 229] width 132 height 7
click at [493, 176] on div "Lncia 2025/5/4 不要問減脂能不能吃 當然可以！ 地瓜100公克約121卡 南瓜100公克約74卡 熱量差了近一倍 食材只用了希臘優格、南瓜、蛋 …" at bounding box center [259, 144] width 518 height 288
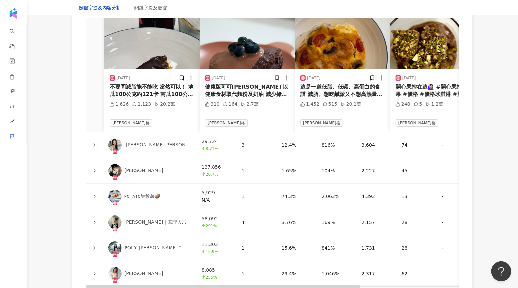
click at [93, 146] on div at bounding box center [94, 144] width 7 height 7
click at [94, 143] on icon at bounding box center [95, 145] width 2 height 4
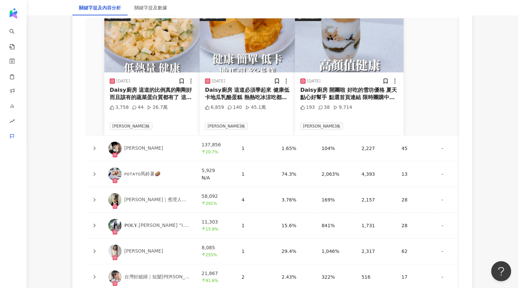
click at [94, 173] on icon at bounding box center [94, 174] width 4 height 4
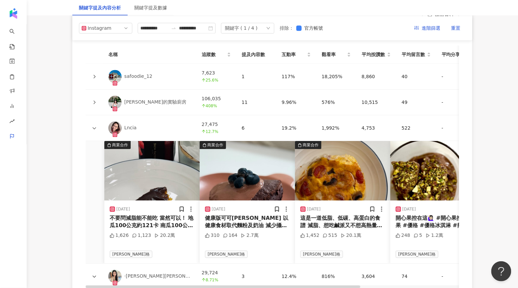
scroll to position [1499, 0]
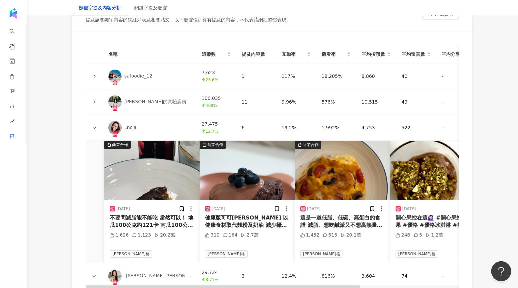
click at [151, 166] on img at bounding box center [151, 169] width 95 height 59
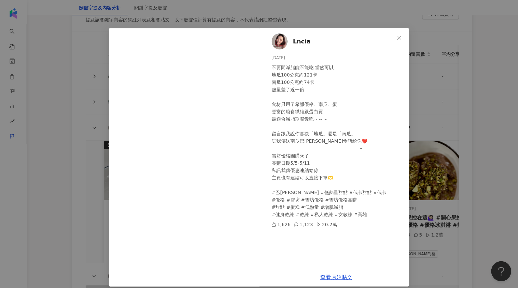
scroll to position [5, 0]
drag, startPoint x: 272, startPoint y: 156, endPoint x: 291, endPoint y: 154, distance: 19.2
click at [291, 154] on div "不要問減脂能不能吃 當然可以！ 地瓜100公克約121卡 南瓜100公克約74卡 熱量差了近一倍 食材只用了希臘優格、南瓜、蛋 豐富的膳食纖維跟蛋白質 最適合…" at bounding box center [338, 141] width 132 height 154
click at [425, 125] on div "Lncia 2025/5/4 不要問減脂能不能吃 當然可以！ 地瓜100公克約121卡 南瓜100公克約74卡 熱量差了近一倍 食材只用了希臘優格、南瓜、蛋 …" at bounding box center [259, 144] width 518 height 288
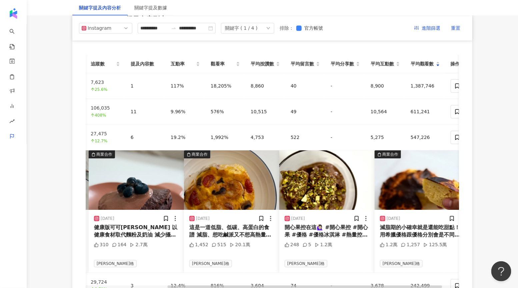
scroll to position [0, 123]
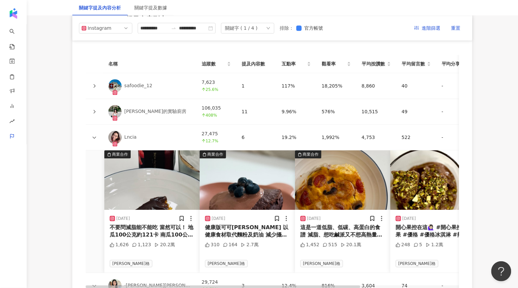
click at [94, 137] on icon at bounding box center [95, 137] width 4 height 2
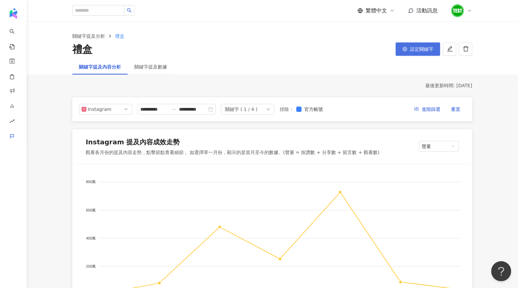
click at [416, 48] on span "設定關鍵字" at bounding box center [421, 48] width 23 height 5
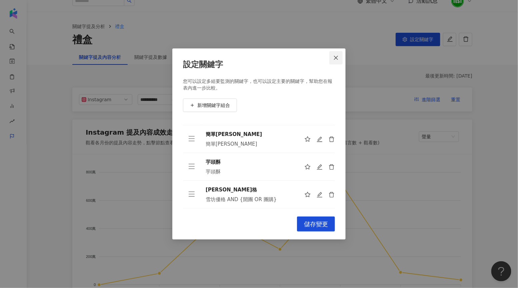
click at [340, 59] on span "Close" at bounding box center [336, 57] width 13 height 5
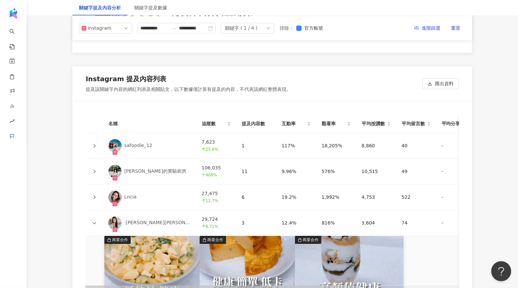
click at [271, 26] on icon "down" at bounding box center [269, 28] width 4 height 4
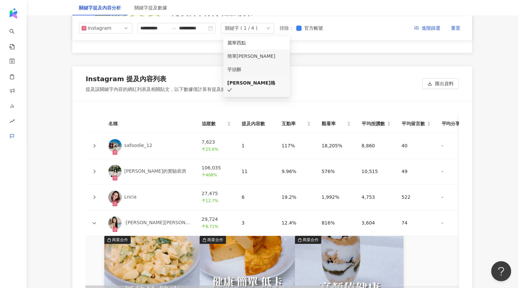
click at [262, 52] on li "簡單李" at bounding box center [256, 55] width 67 height 13
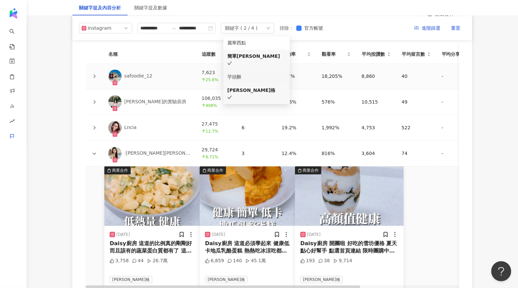
scroll to position [1506, 0]
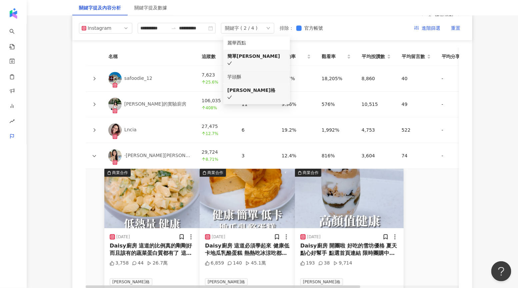
click at [181, 54] on th "名稱" at bounding box center [149, 56] width 93 height 18
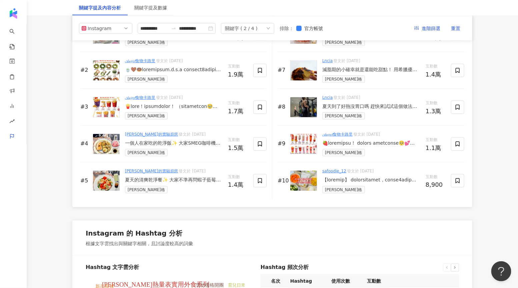
scroll to position [1071, 0]
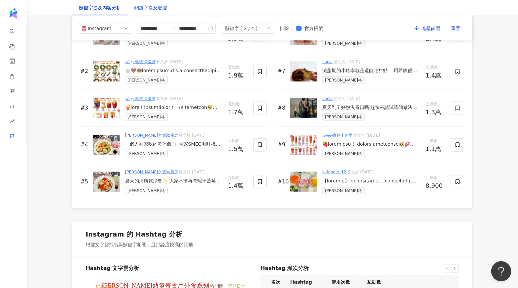
click at [147, 10] on div "關鍵字提及數據" at bounding box center [150, 7] width 33 height 7
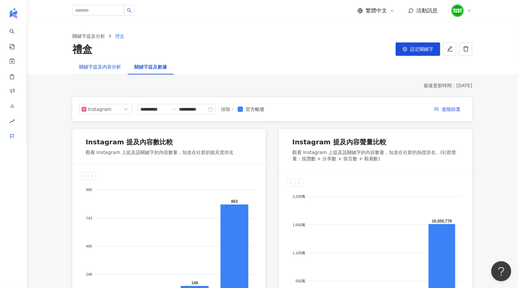
click at [100, 65] on div "關鍵字提及內容分析" at bounding box center [100, 66] width 42 height 7
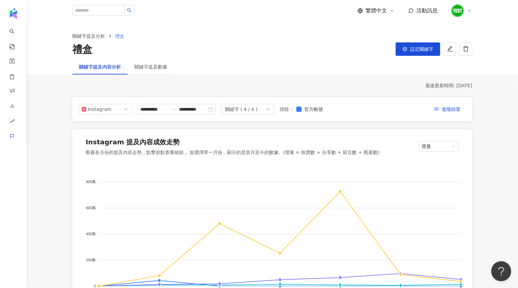
scroll to position [48, 0]
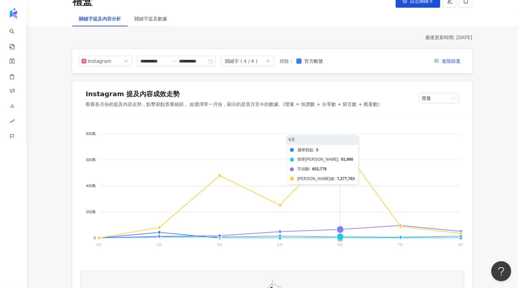
click at [340, 145] on foreignobject "麗華西點 簡單李 芋頭酥 雪坊優格" at bounding box center [272, 190] width 384 height 133
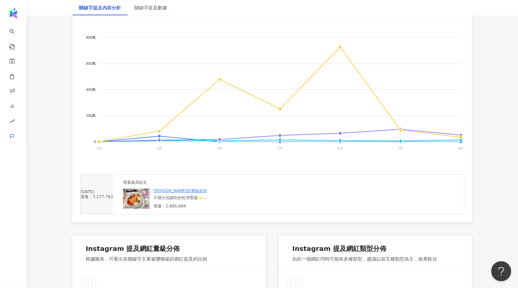
scroll to position [152, 0]
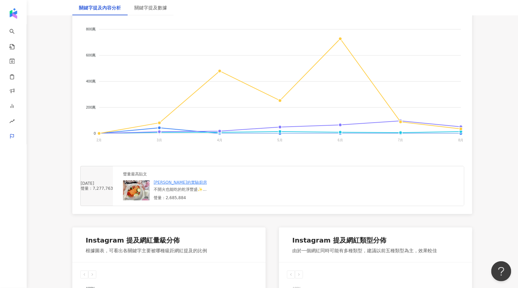
click at [150, 193] on img at bounding box center [136, 190] width 27 height 20
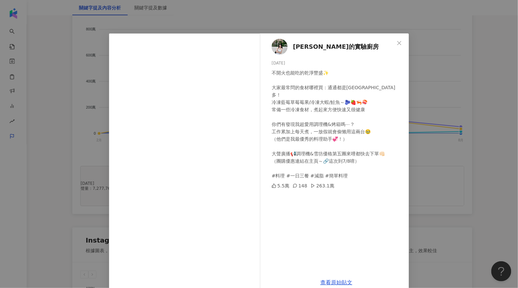
click at [418, 118] on div "Lin的實驗廚房 2025/6/2 不開火也能吃的乾淨豐盛✨ 大家最常問的食材哪裡買：通通都是好市多！ 冷凍藍莓草莓莓果/冷凍大蝦/鮭魚～🫐🍓🦐🍣 常備一些冷…" at bounding box center [259, 144] width 518 height 288
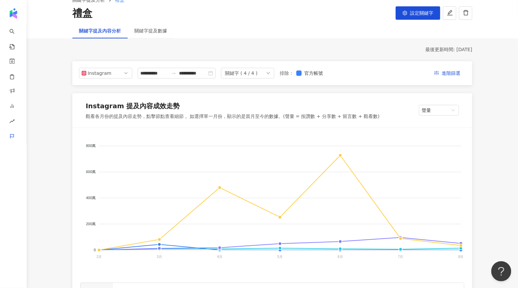
scroll to position [0, 0]
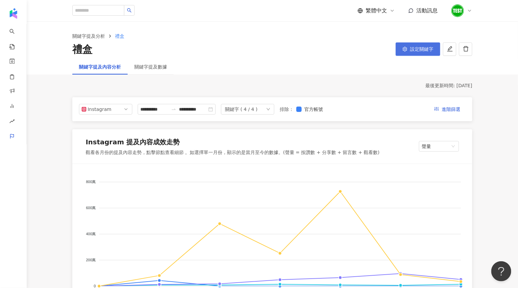
click at [403, 52] on button "設定關鍵字" at bounding box center [418, 48] width 45 height 13
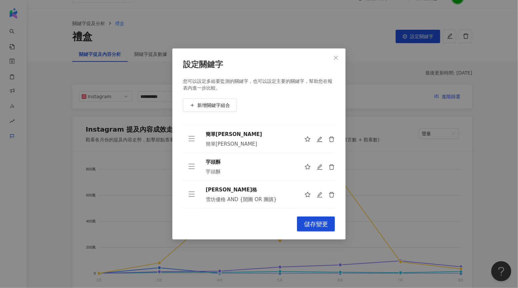
scroll to position [14, 0]
click at [321, 194] on icon "edit" at bounding box center [320, 194] width 6 height 6
type input "****"
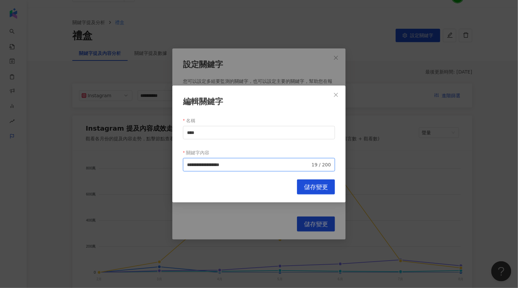
drag, startPoint x: 206, startPoint y: 163, endPoint x: 267, endPoint y: 164, distance: 61.1
click at [267, 164] on input "**********" at bounding box center [248, 164] width 123 height 7
type input "****"
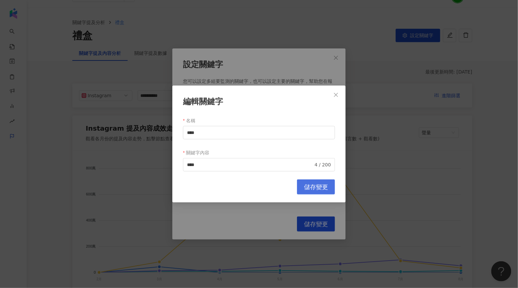
click at [307, 183] on span "儲存變更" at bounding box center [316, 186] width 24 height 7
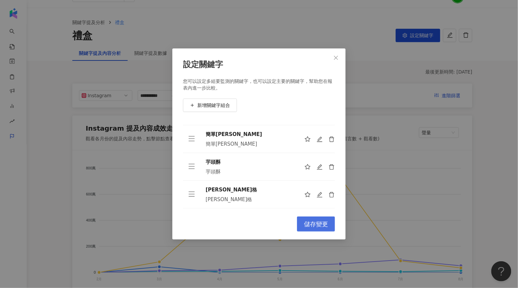
click at [311, 221] on span "儲存變更" at bounding box center [316, 223] width 24 height 7
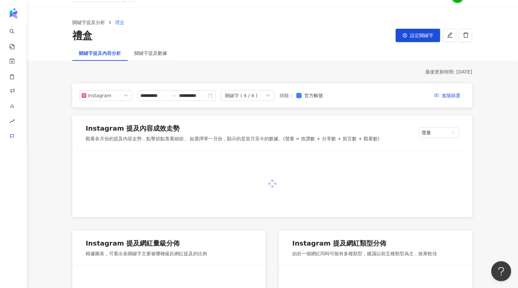
click at [153, 58] on div "關鍵字提及數據" at bounding box center [151, 52] width 46 height 15
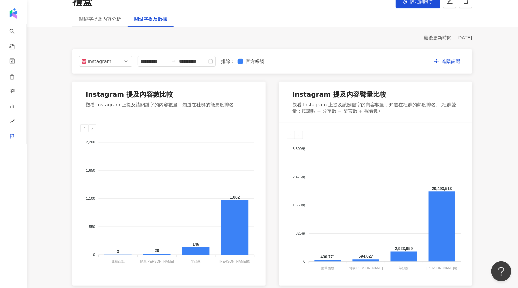
scroll to position [34, 0]
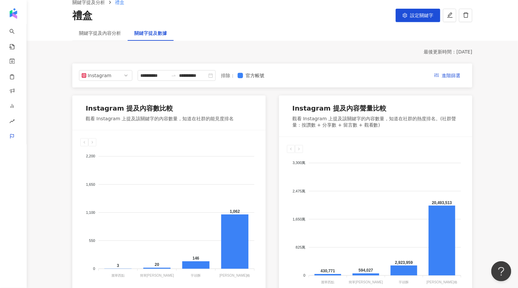
click at [113, 37] on div "關鍵字提及內容分析" at bounding box center [99, 32] width 55 height 15
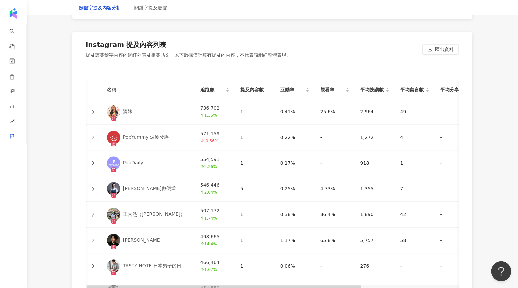
scroll to position [1465, 0]
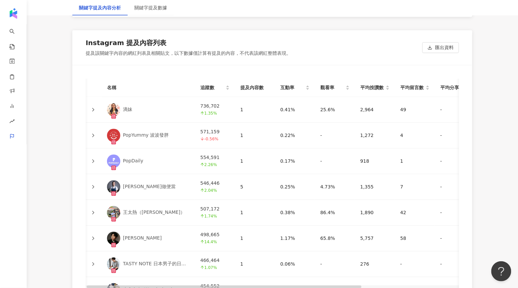
click at [93, 186] on icon at bounding box center [93, 187] width 2 height 4
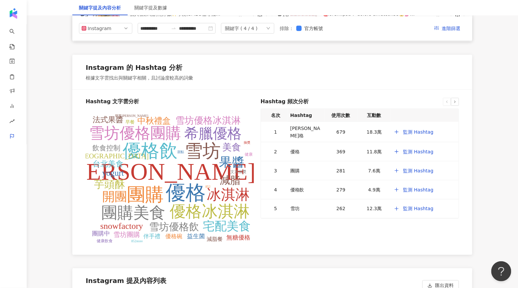
scroll to position [1153, 0]
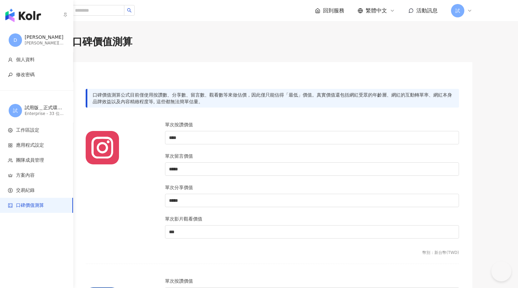
click at [19, 19] on img "button" at bounding box center [23, 15] width 36 height 13
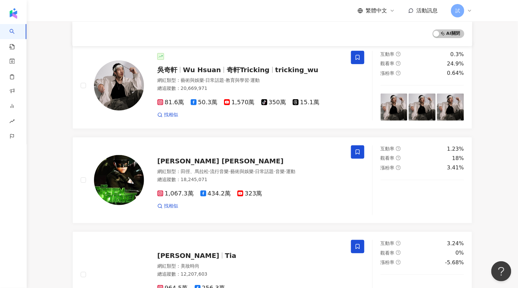
scroll to position [73, 0]
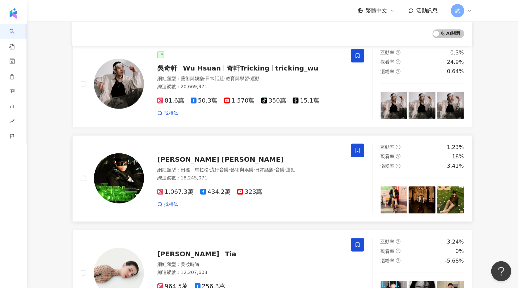
click at [187, 172] on div "網紅類型 ： 田徑、馬拉松 · 流行音樂 · 藝術與娛樂 · 日常話題 · 音樂 · 運動" at bounding box center [250, 169] width 186 height 7
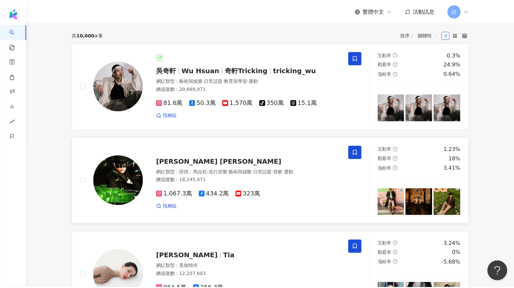
scroll to position [0, 0]
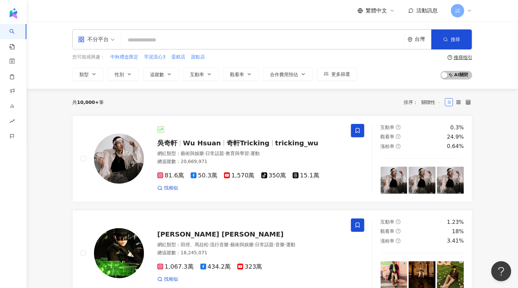
click at [175, 41] on input "search" at bounding box center [263, 40] width 278 height 13
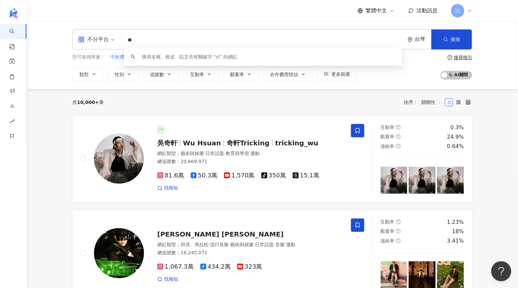
type input "*"
type input "*****"
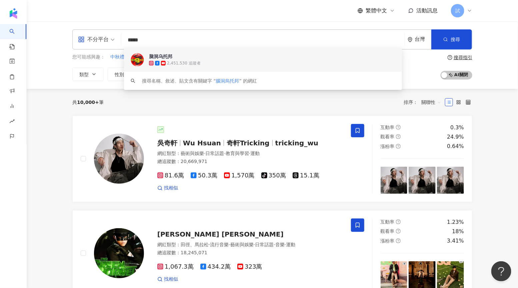
click at [166, 56] on div "脑洞乌托邦" at bounding box center [160, 56] width 23 height 7
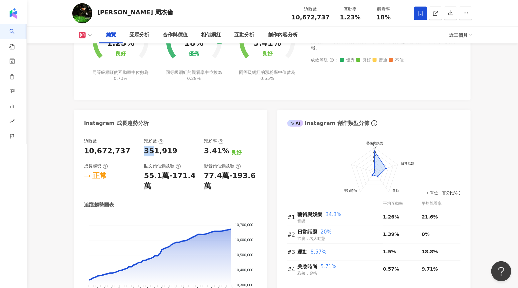
drag, startPoint x: 146, startPoint y: 152, endPoint x: 153, endPoint y: 152, distance: 7.3
click at [153, 152] on div "351,919" at bounding box center [160, 151] width 33 height 10
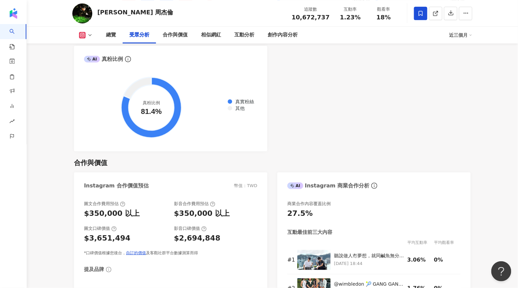
scroll to position [794, 0]
drag, startPoint x: 173, startPoint y: 202, endPoint x: 222, endPoint y: 204, distance: 48.7
click at [222, 204] on div "圖文合作費用預估 $350,000 以上 影音合作費用預估 $350,000 以上" at bounding box center [170, 209] width 173 height 18
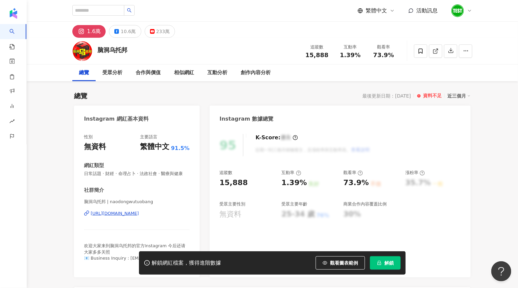
click at [394, 262] on button "解鎖" at bounding box center [385, 262] width 31 height 13
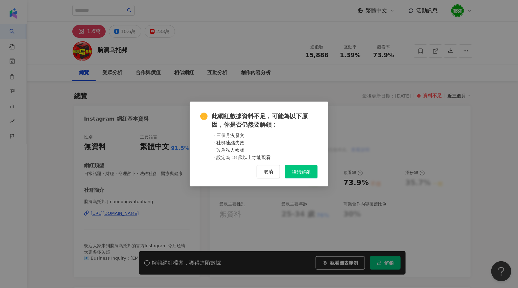
click at [308, 173] on span "繼續解鎖" at bounding box center [301, 171] width 19 height 5
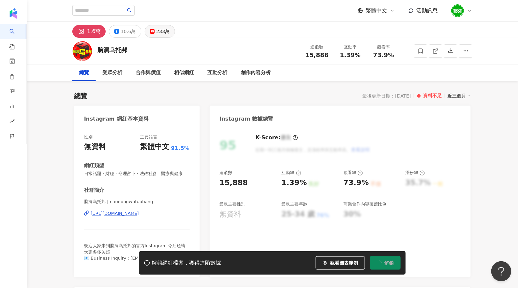
click at [162, 33] on div "233萬" at bounding box center [163, 31] width 14 height 9
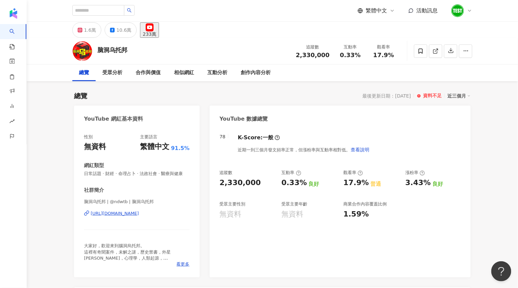
click at [428, 95] on div "資料不足" at bounding box center [432, 95] width 19 height 7
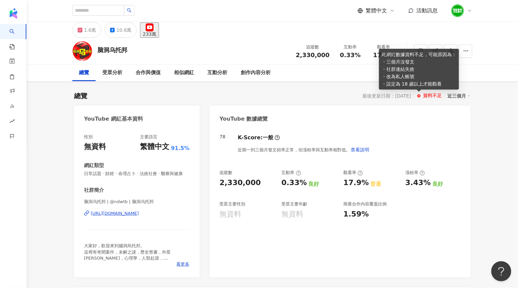
click at [419, 96] on line at bounding box center [419, 96] width 0 height 0
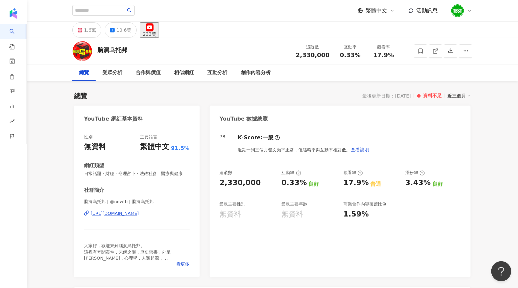
click at [139, 215] on div "[URL][DOMAIN_NAME]" at bounding box center [115, 213] width 48 height 6
